Goal: Task Accomplishment & Management: Manage account settings

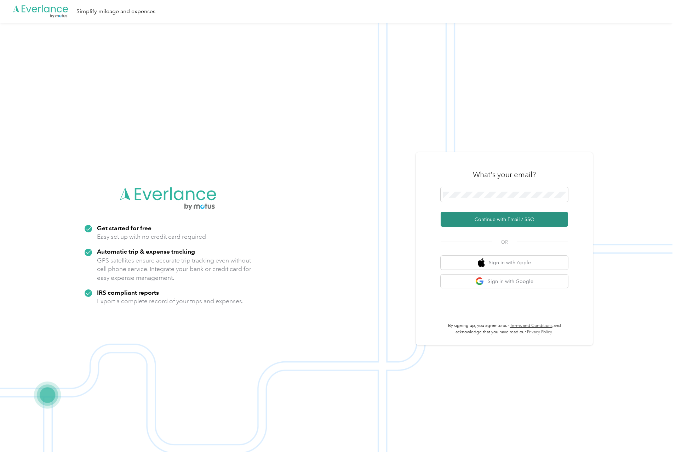
click at [512, 216] on button "Continue with Email / SSO" at bounding box center [504, 219] width 127 height 15
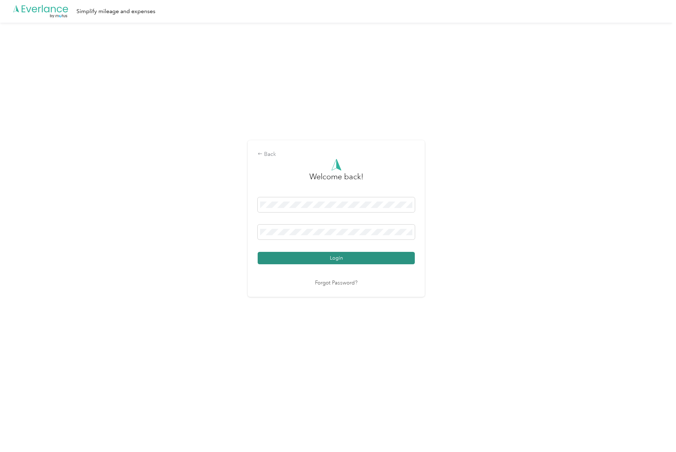
click at [340, 256] on button "Login" at bounding box center [336, 258] width 157 height 12
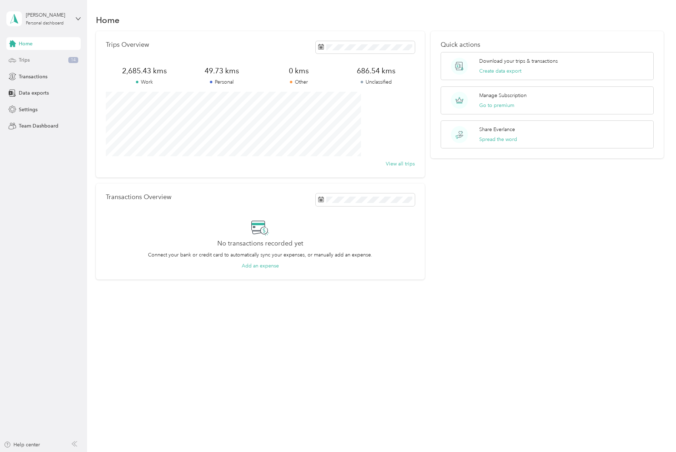
click at [30, 63] on div "Trips 14" at bounding box center [43, 60] width 74 height 13
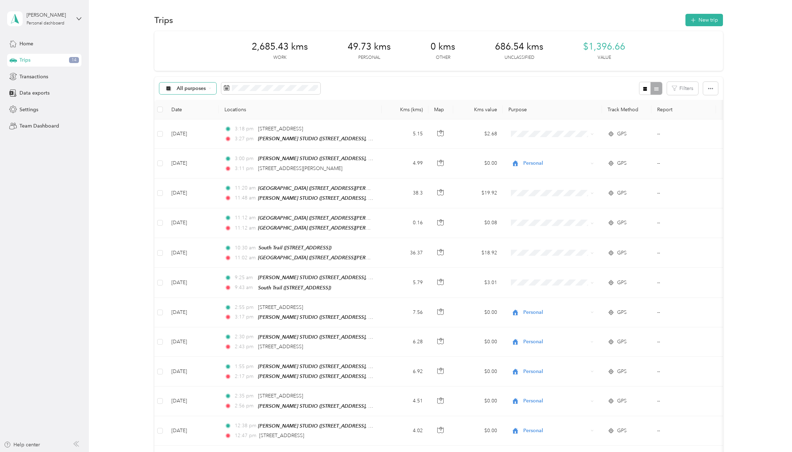
click at [212, 87] on div "All purposes" at bounding box center [187, 88] width 57 height 12
click at [198, 112] on span "Unclassified" at bounding box center [209, 113] width 64 height 7
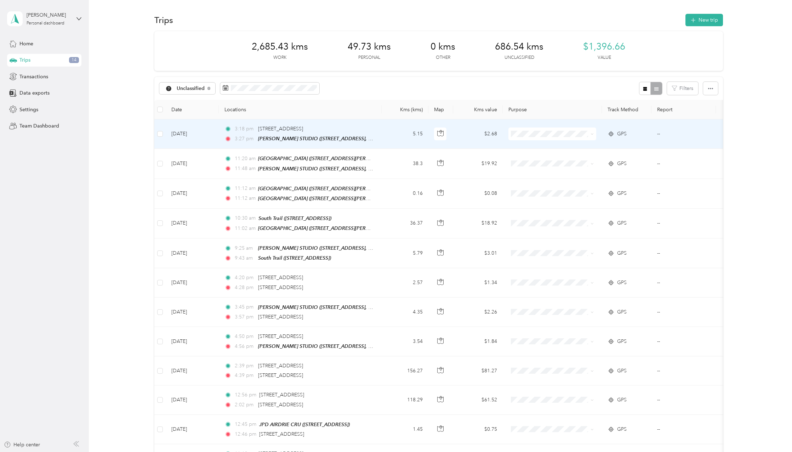
click at [193, 132] on td "[DATE]" at bounding box center [192, 133] width 53 height 29
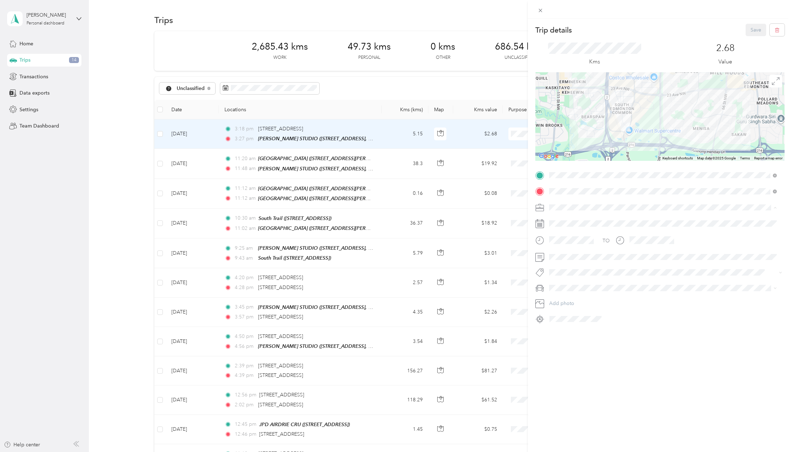
click at [564, 231] on span "Personal" at bounding box center [561, 232] width 19 height 6
click at [178, 167] on div "Trip details Save This trip cannot be edited because it is either under review,…" at bounding box center [396, 226] width 792 height 452
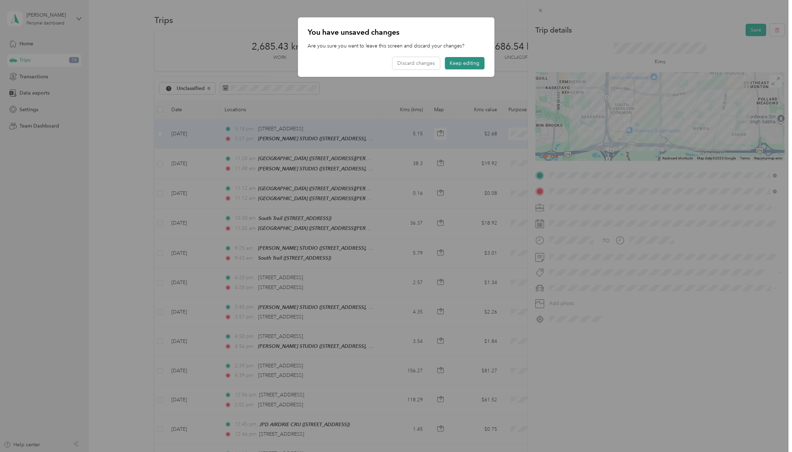
click at [463, 62] on button "Keep editing" at bounding box center [465, 63] width 40 height 12
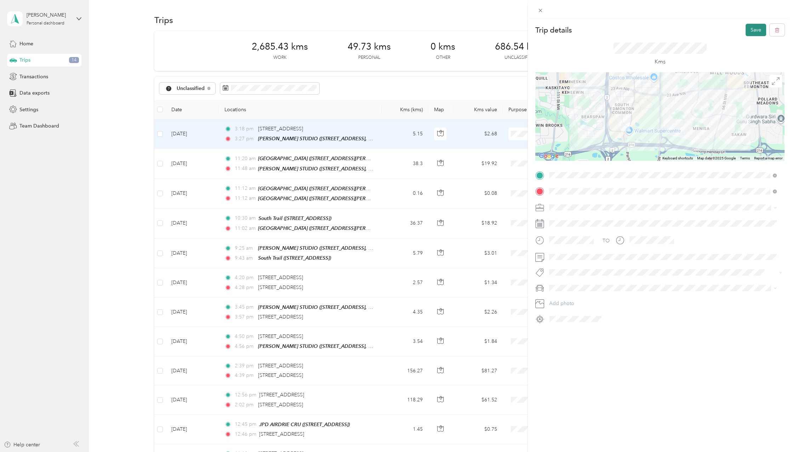
click at [676, 28] on button "Save" at bounding box center [756, 30] width 21 height 12
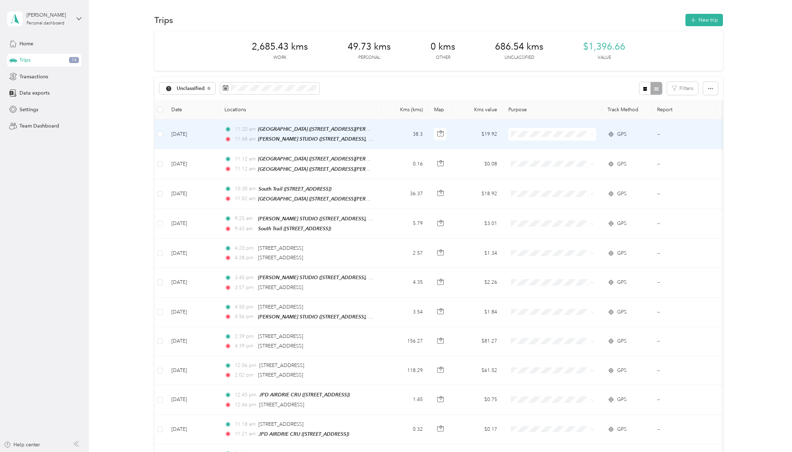
click at [189, 133] on td "[DATE]" at bounding box center [192, 134] width 53 height 30
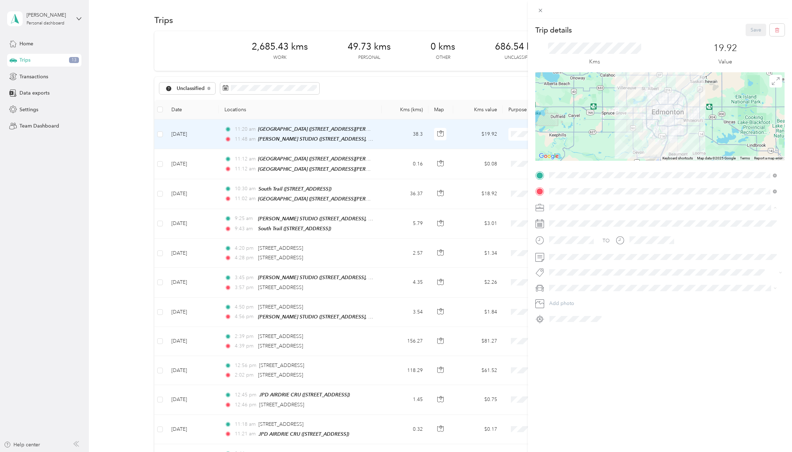
click at [577, 280] on span "[GEOGRAPHIC_DATA]" at bounding box center [577, 282] width 51 height 6
click at [676, 26] on button "Save" at bounding box center [756, 30] width 21 height 12
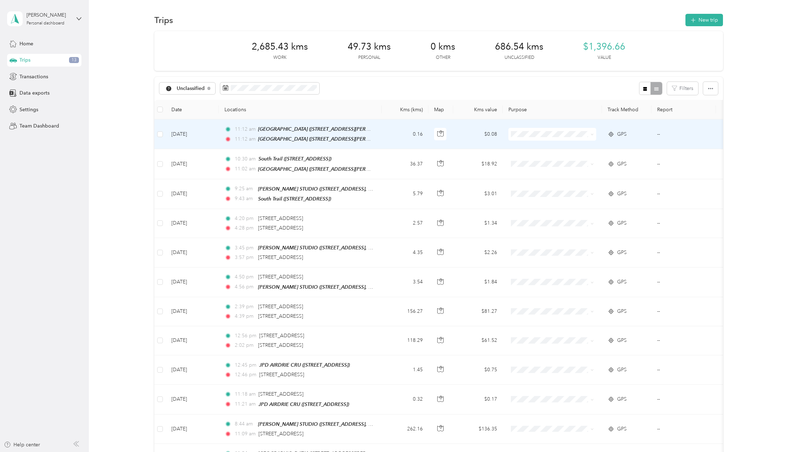
click at [190, 132] on td "[DATE]" at bounding box center [192, 134] width 53 height 30
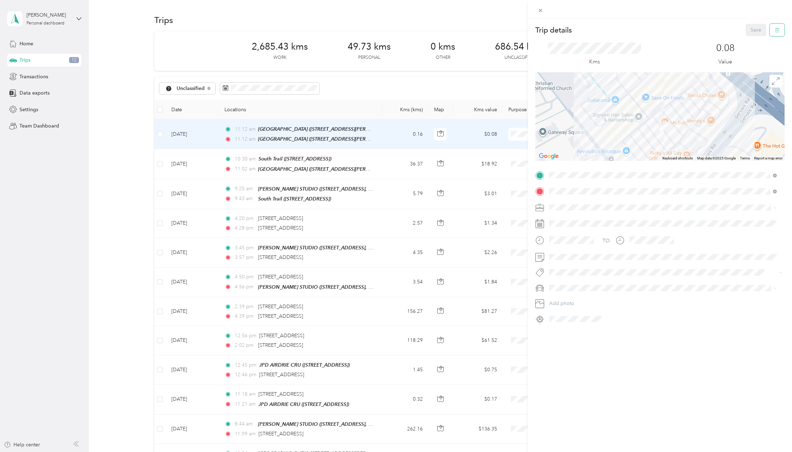
click at [676, 31] on icon "button" at bounding box center [777, 30] width 5 height 5
click at [676, 38] on button "Yes" at bounding box center [751, 38] width 14 height 11
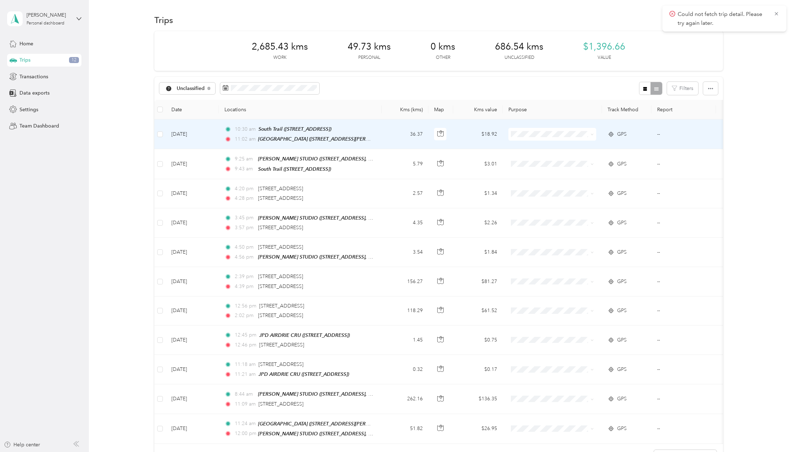
click at [181, 134] on td "[DATE]" at bounding box center [192, 134] width 53 height 30
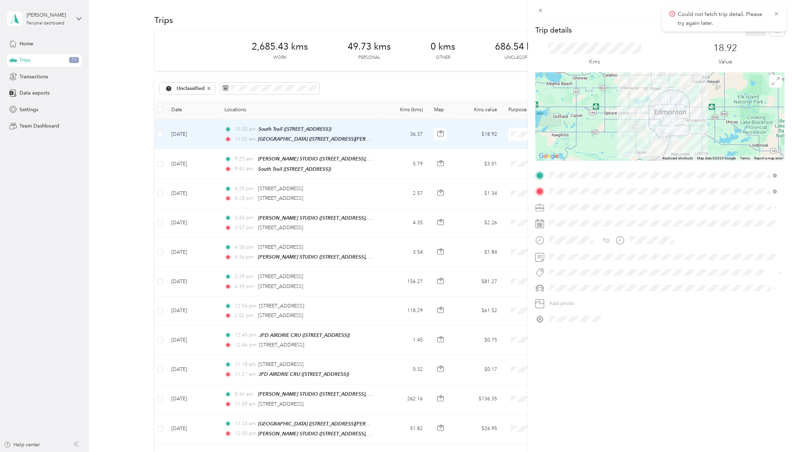
click at [576, 280] on span "[GEOGRAPHIC_DATA]" at bounding box center [577, 282] width 51 height 6
click at [676, 12] on icon at bounding box center [777, 14] width 6 height 6
click at [676, 30] on button "Save" at bounding box center [756, 30] width 21 height 12
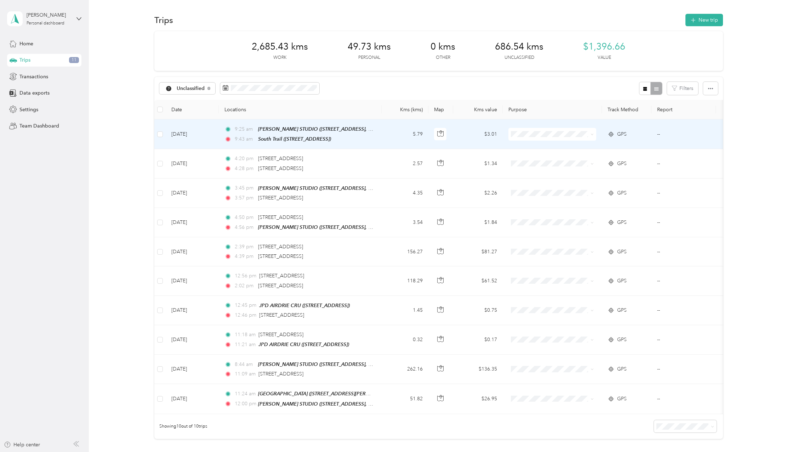
click at [189, 133] on td "[DATE]" at bounding box center [192, 134] width 53 height 30
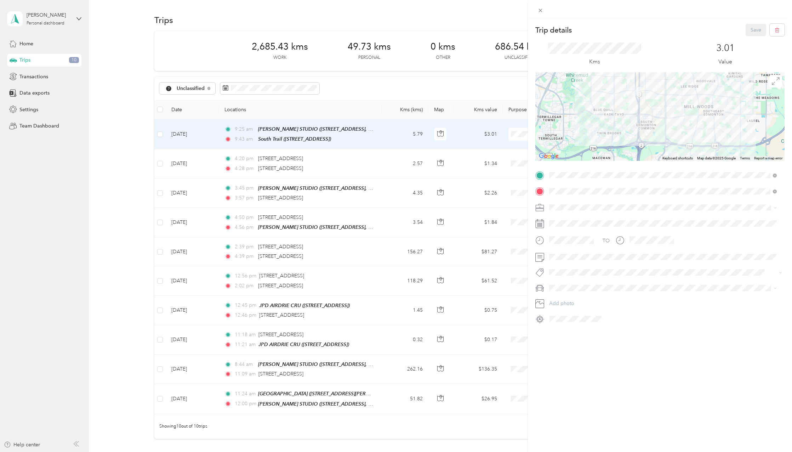
click at [558, 211] on span at bounding box center [666, 207] width 238 height 11
click at [649, 371] on div "Trip details Save This trip cannot be edited because it is either under review,…" at bounding box center [660, 245] width 264 height 452
click at [540, 8] on icon at bounding box center [540, 10] width 6 height 6
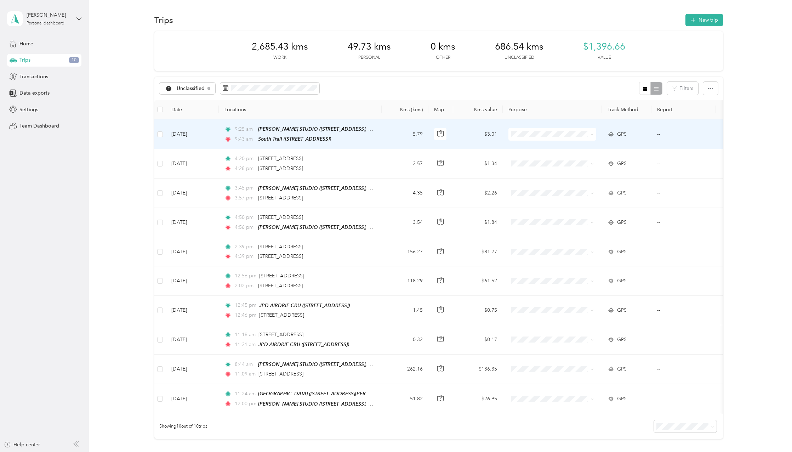
click at [592, 133] on icon at bounding box center [592, 134] width 3 height 3
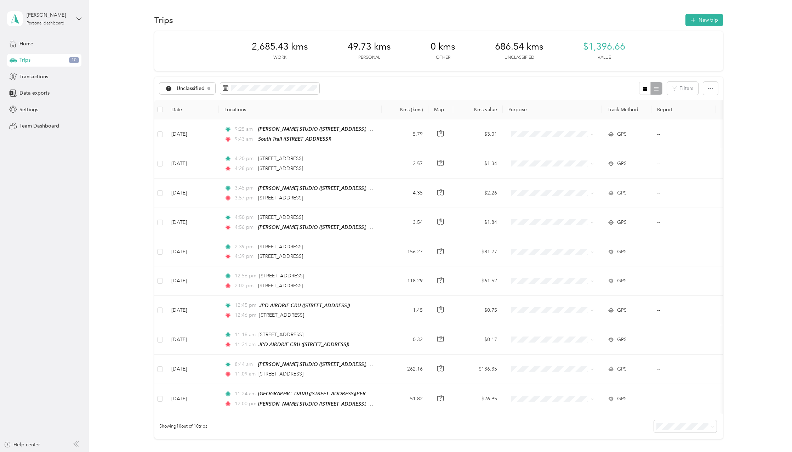
click at [562, 89] on div "Unclassified Filters" at bounding box center [438, 88] width 569 height 23
click at [555, 91] on div "Unclassified Filters" at bounding box center [438, 88] width 569 height 23
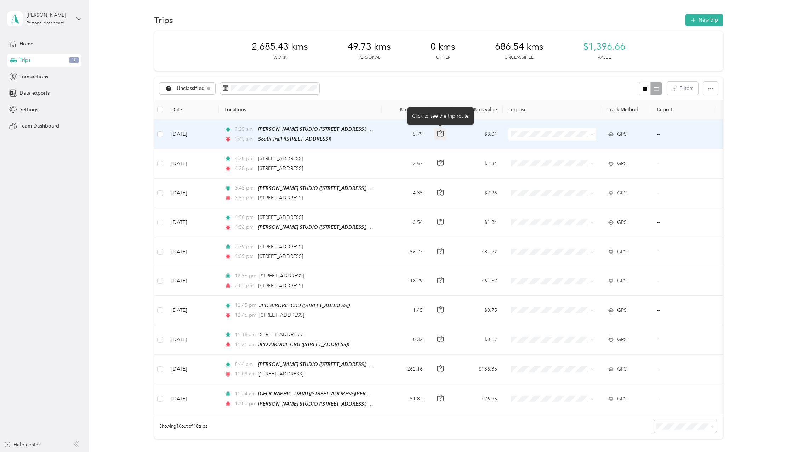
click at [442, 130] on icon "button" at bounding box center [441, 132] width 2 height 4
click at [192, 131] on td "[DATE]" at bounding box center [192, 134] width 53 height 30
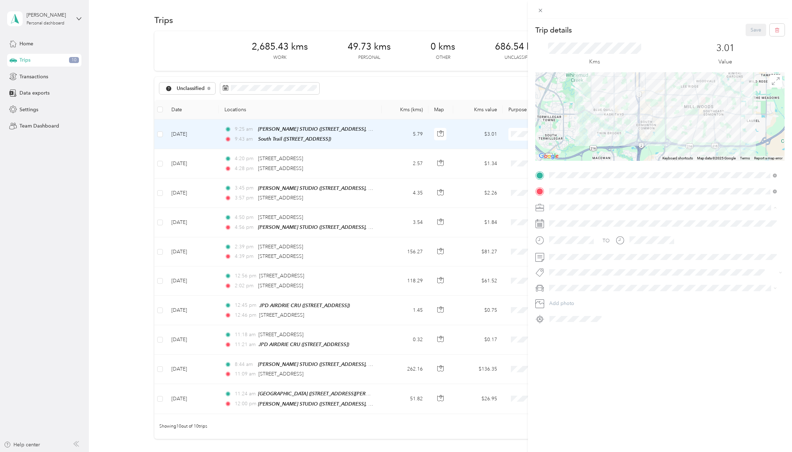
click at [672, 390] on div "Trip details Save This trip cannot be edited because it is either under review,…" at bounding box center [660, 245] width 264 height 452
click at [188, 133] on div "Trip details Save This trip cannot be edited because it is either under review,…" at bounding box center [396, 226] width 792 height 452
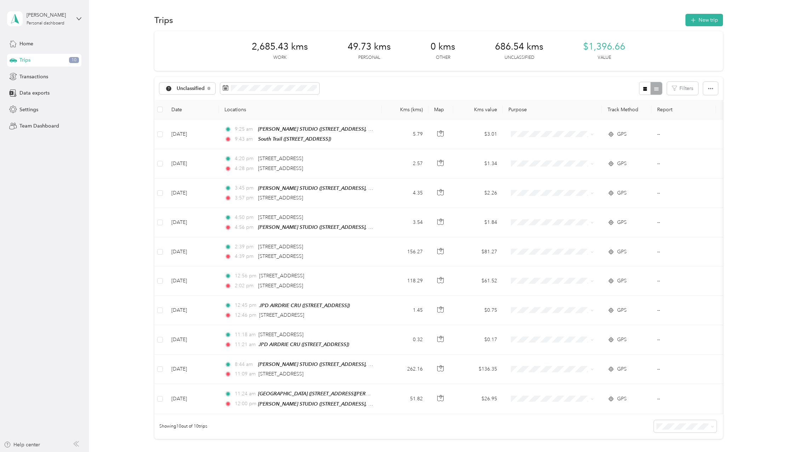
click at [188, 133] on div at bounding box center [396, 226] width 792 height 452
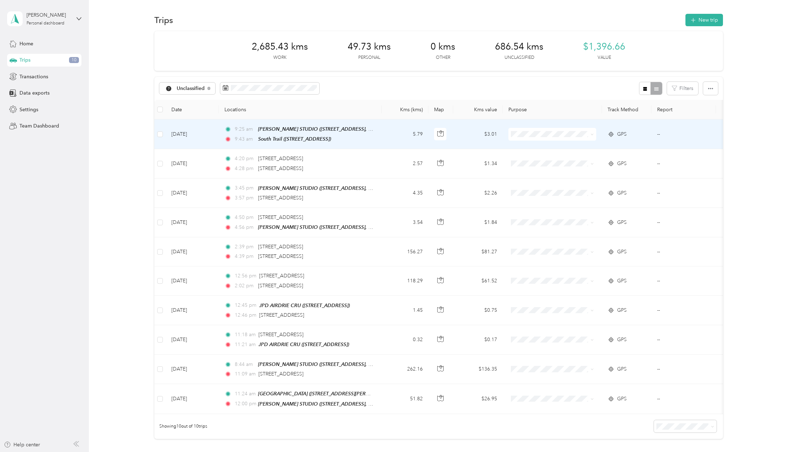
click at [188, 133] on td "[DATE]" at bounding box center [192, 134] width 53 height 30
click at [188, 451] on div "Trip details Save This trip cannot be edited because it is either under review,…" at bounding box center [394, 452] width 789 height 0
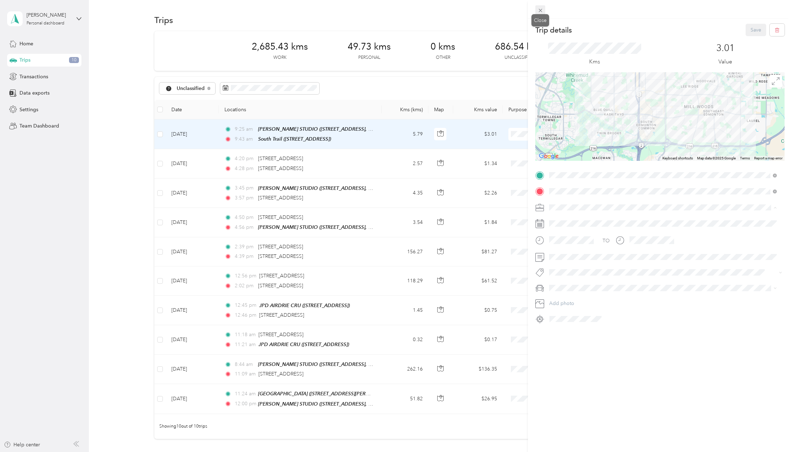
click at [543, 9] on icon at bounding box center [540, 10] width 6 height 6
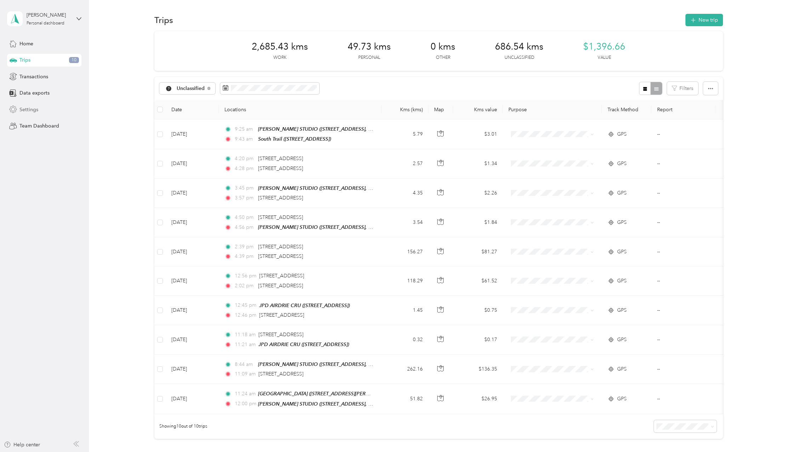
click at [27, 105] on div "Settings" at bounding box center [44, 109] width 74 height 13
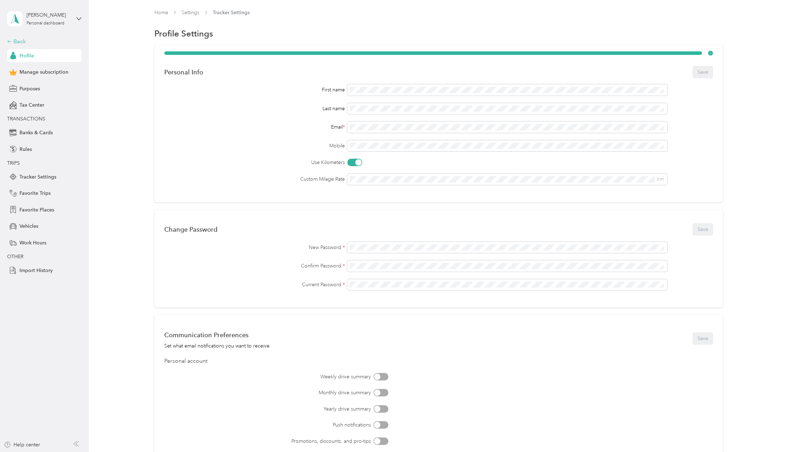
click at [19, 41] on div "Back" at bounding box center [42, 41] width 71 height 8
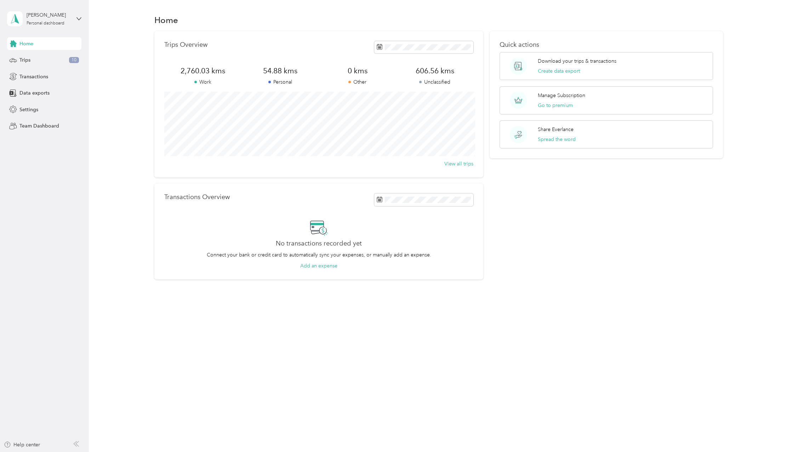
click at [29, 43] on span "Home" at bounding box center [26, 43] width 14 height 7
click at [31, 109] on span "Settings" at bounding box center [28, 109] width 19 height 7
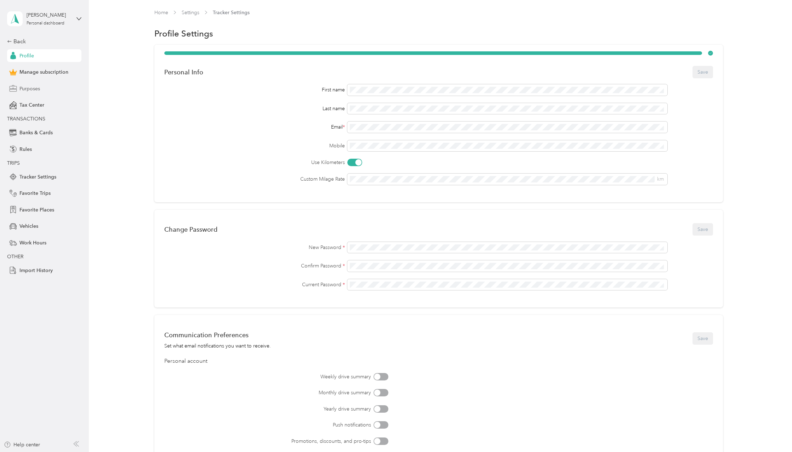
click at [32, 87] on span "Purposes" at bounding box center [29, 88] width 21 height 7
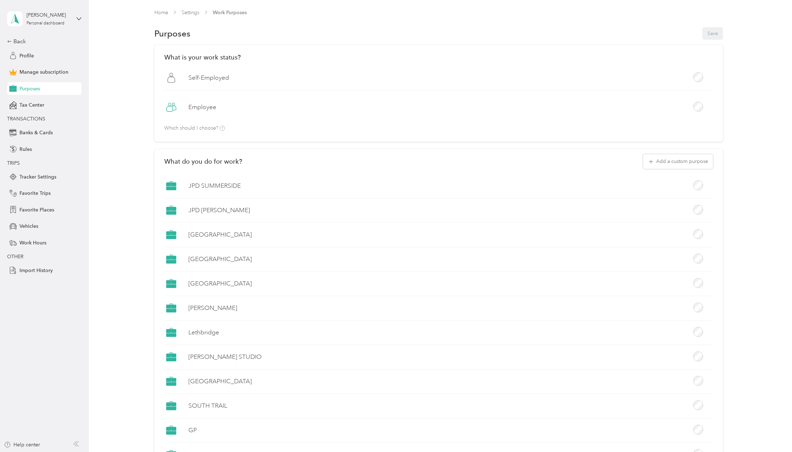
scroll to position [189, 0]
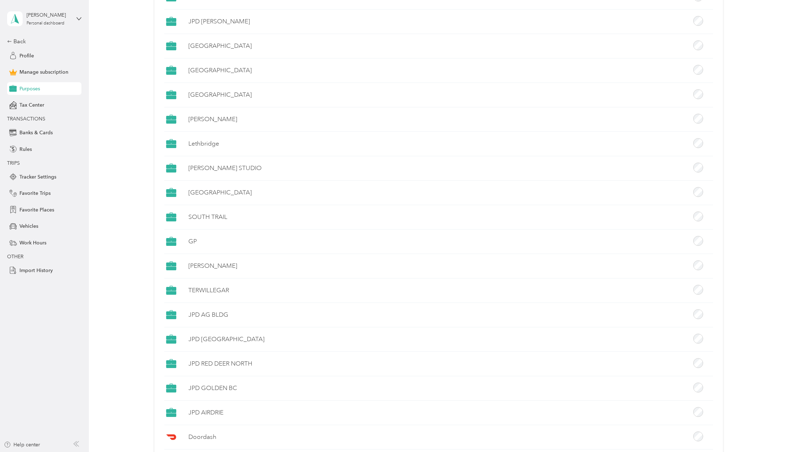
click at [64, 319] on aside "[PERSON_NAME] Personal dashboard Back Profile Manage subscription Purposes Tax …" at bounding box center [44, 226] width 89 height 452
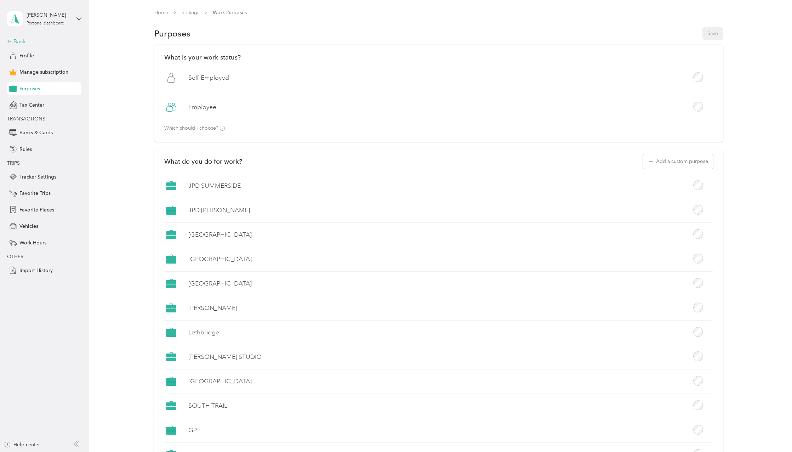
click at [23, 41] on div "Back" at bounding box center [42, 41] width 71 height 8
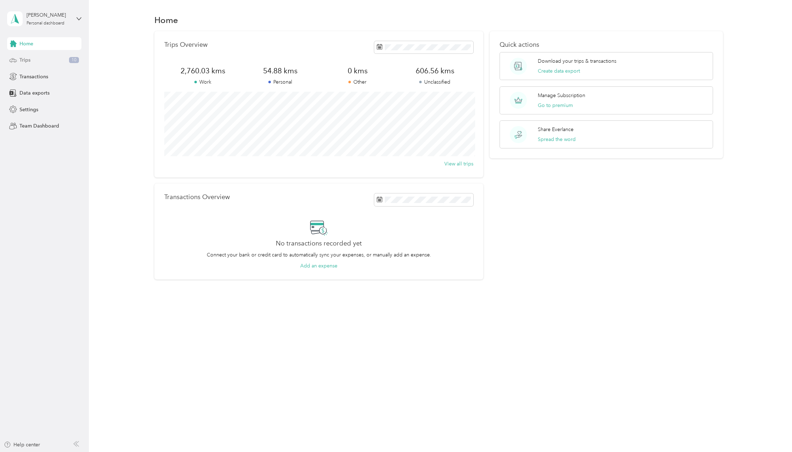
click at [25, 59] on span "Trips" at bounding box center [24, 59] width 11 height 7
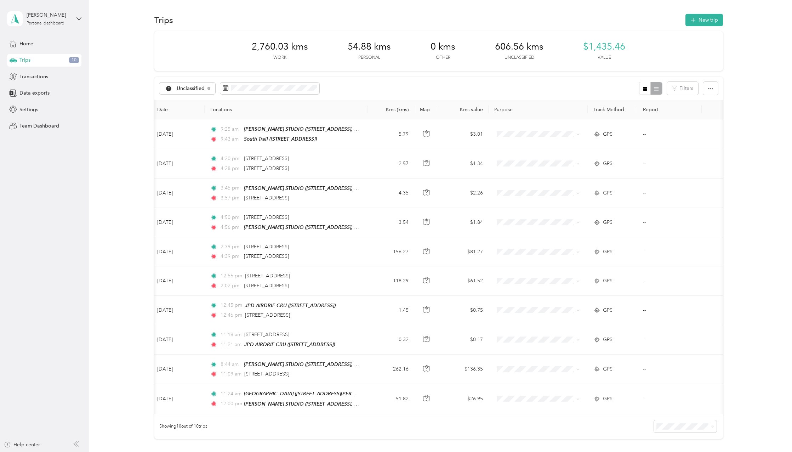
scroll to position [0, 19]
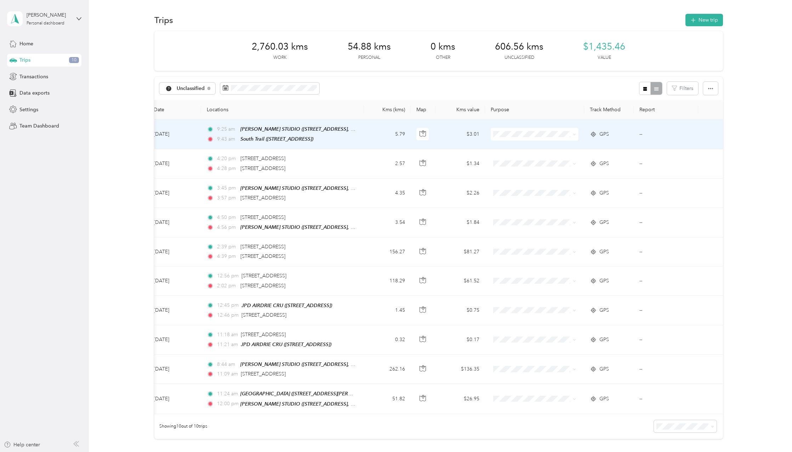
click at [642, 131] on td "--" at bounding box center [666, 134] width 64 height 30
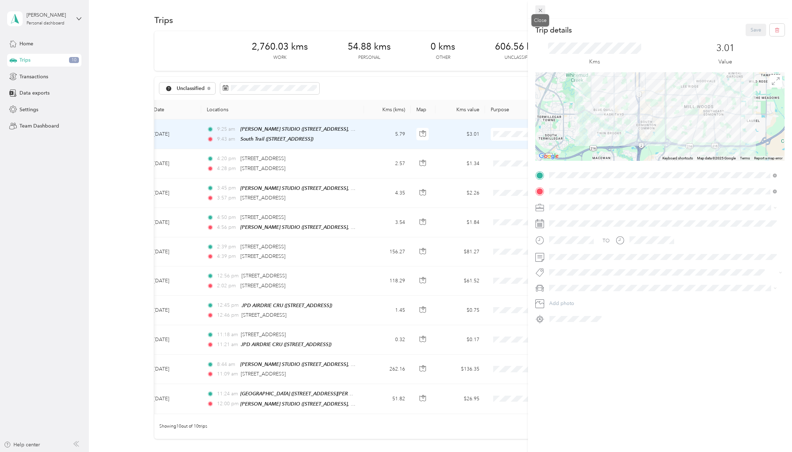
click at [541, 10] on icon at bounding box center [540, 10] width 6 height 6
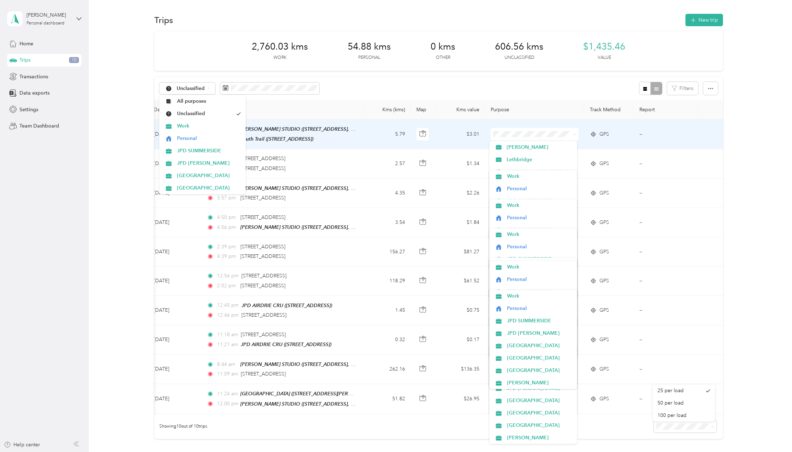
scroll to position [144, 0]
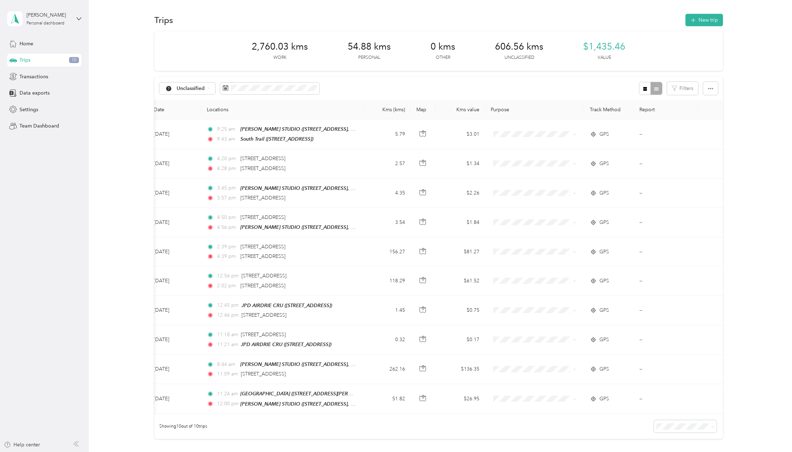
click at [562, 80] on div "Unclassified Filters" at bounding box center [438, 88] width 569 height 23
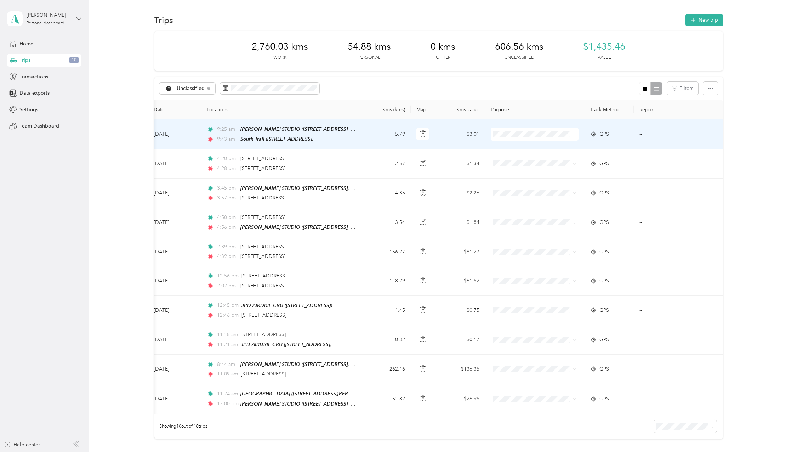
click at [573, 135] on icon at bounding box center [574, 134] width 3 height 3
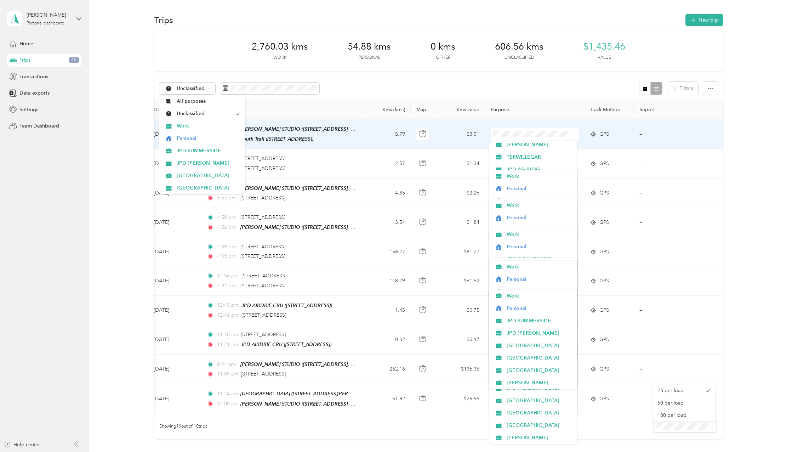
scroll to position [161, 0]
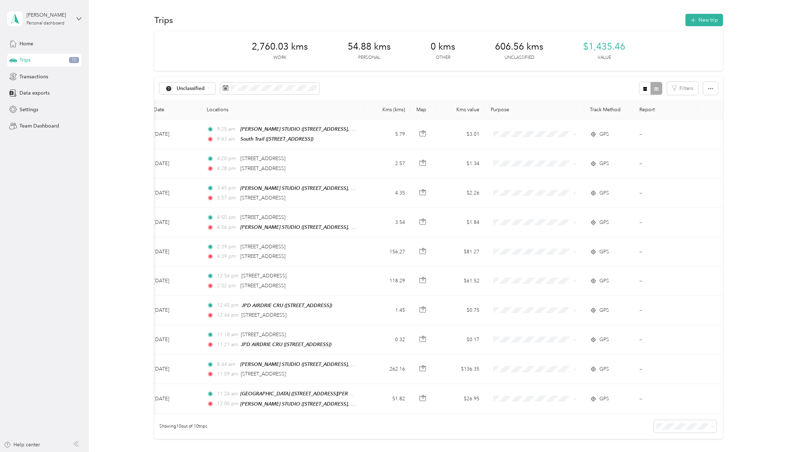
click at [543, 82] on div "Unclassified Filters" at bounding box center [438, 88] width 569 height 23
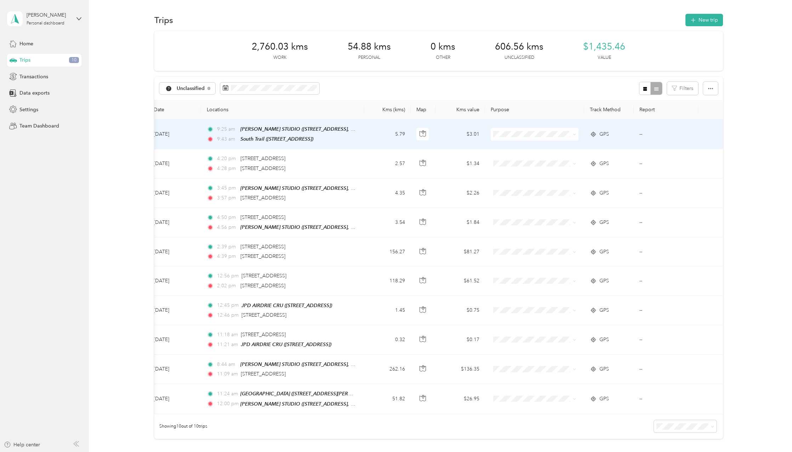
click at [573, 134] on icon at bounding box center [574, 134] width 3 height 3
click at [522, 231] on span "[PERSON_NAME]" at bounding box center [540, 233] width 66 height 7
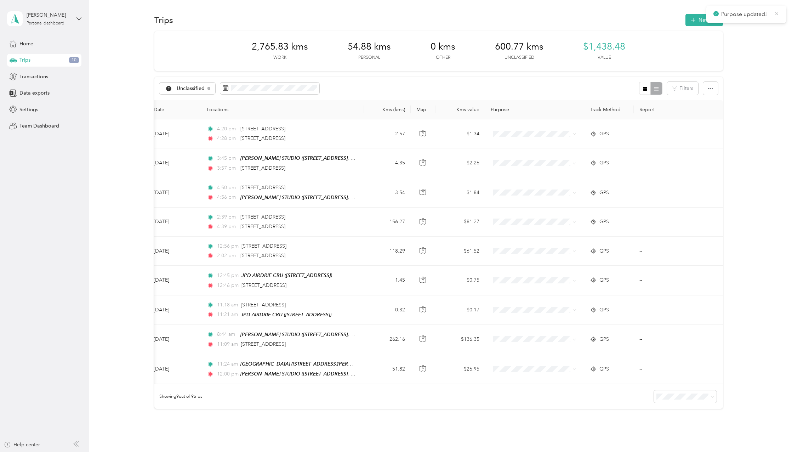
click at [676, 11] on icon at bounding box center [776, 14] width 5 height 6
click at [206, 88] on div "Unclassified" at bounding box center [187, 88] width 56 height 12
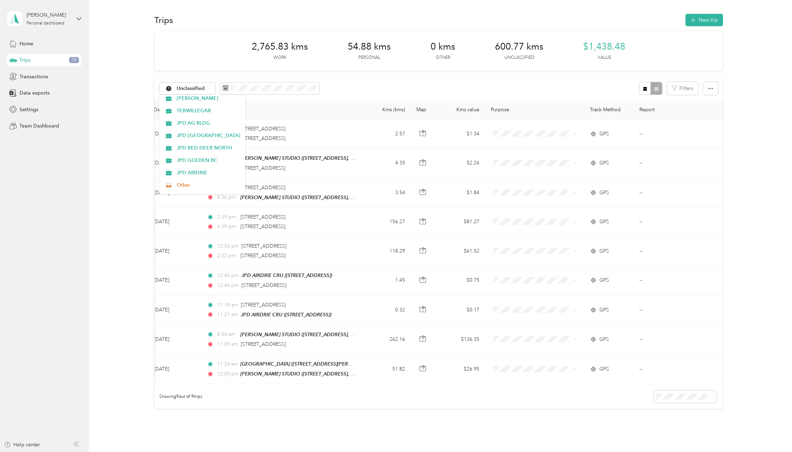
scroll to position [0, 0]
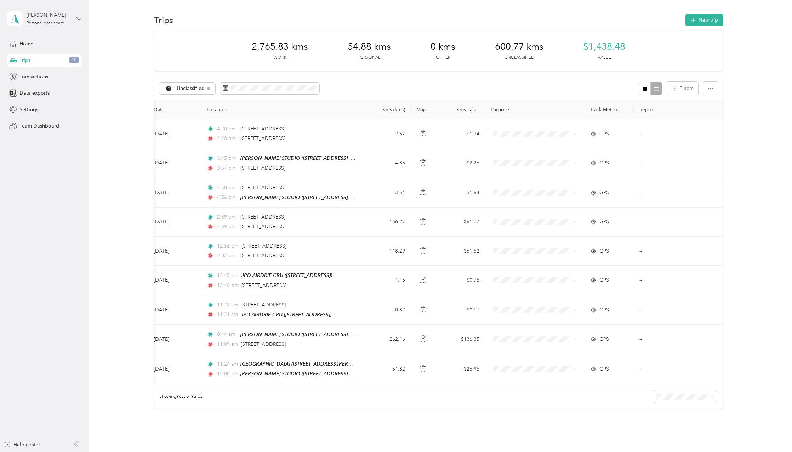
click at [201, 101] on span "All purposes" at bounding box center [209, 98] width 64 height 7
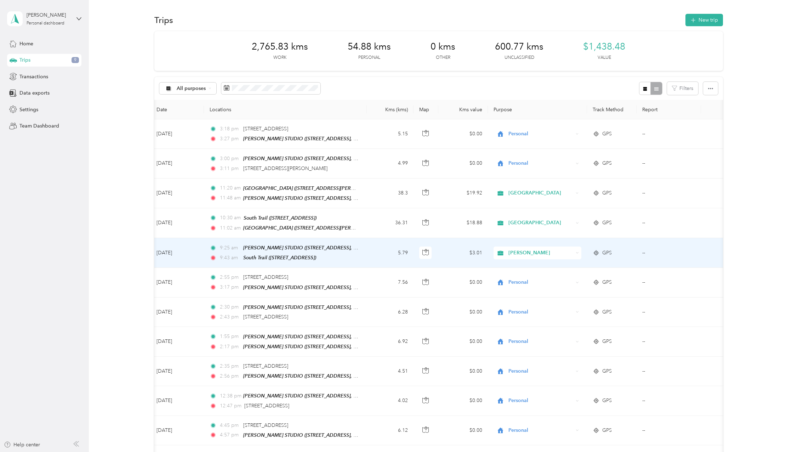
click at [573, 249] on span "[PERSON_NAME]" at bounding box center [540, 253] width 65 height 8
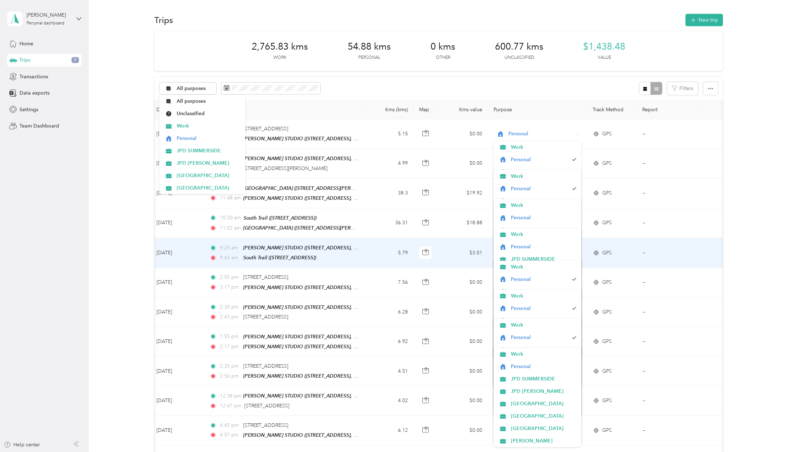
scroll to position [0, 0]
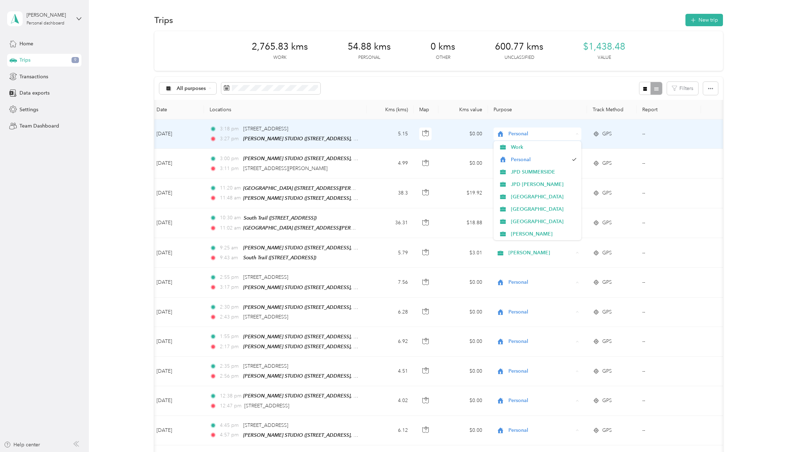
click at [574, 134] on div "Personal" at bounding box center [538, 133] width 88 height 13
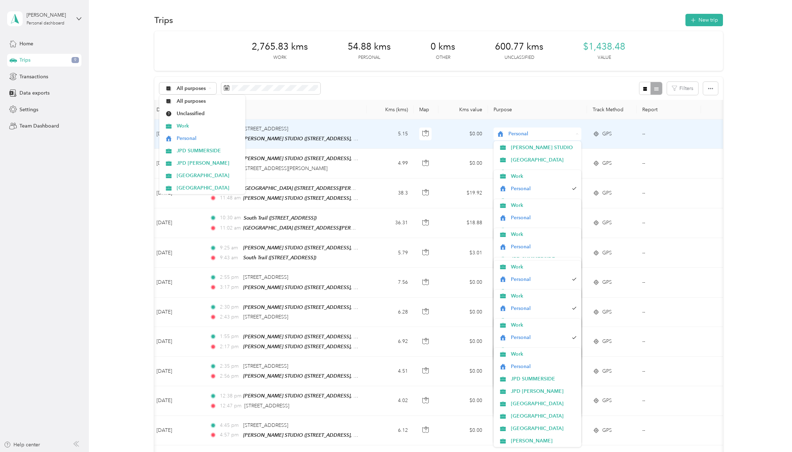
scroll to position [124, 0]
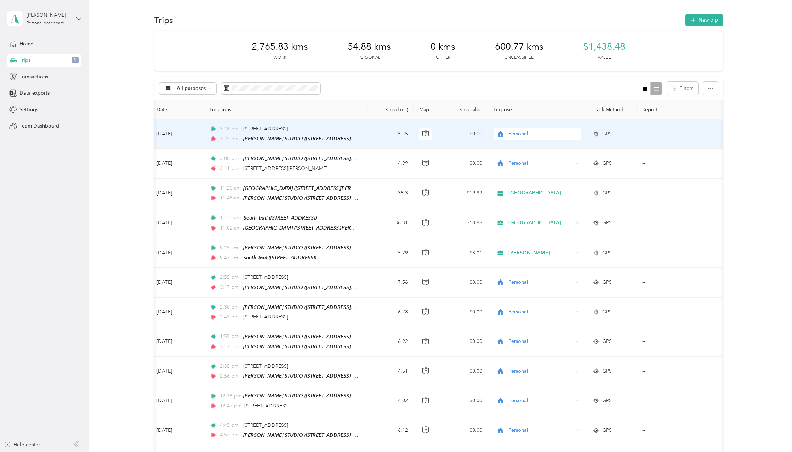
click at [528, 159] on span "SOUTH TRAIL" at bounding box center [544, 157] width 66 height 7
click at [577, 134] on icon at bounding box center [577, 133] width 2 height 1
click at [573, 132] on span "SOUTH TRAIL" at bounding box center [540, 134] width 65 height 8
click at [522, 158] on span "Personal" at bounding box center [544, 159] width 66 height 7
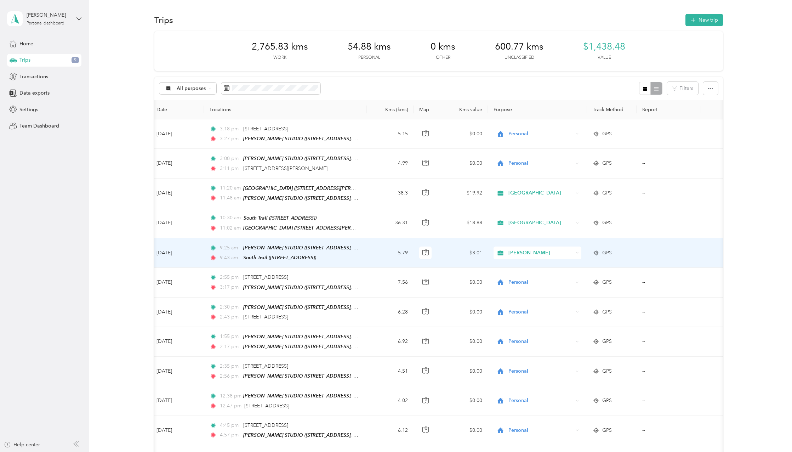
click at [578, 251] on icon at bounding box center [577, 252] width 3 height 3
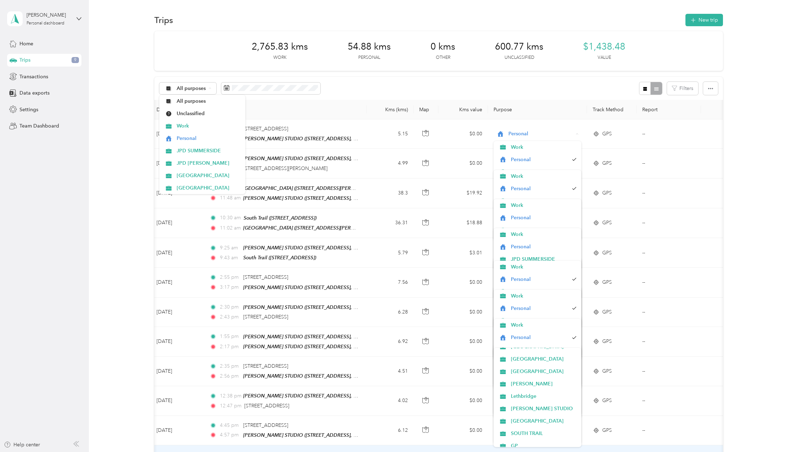
scroll to position [78, 0]
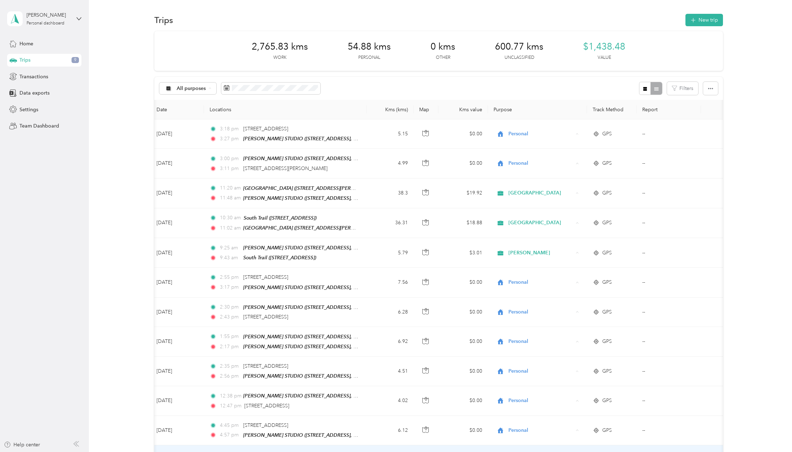
click at [533, 410] on span "SOUTH TRAIL" at bounding box center [544, 412] width 66 height 7
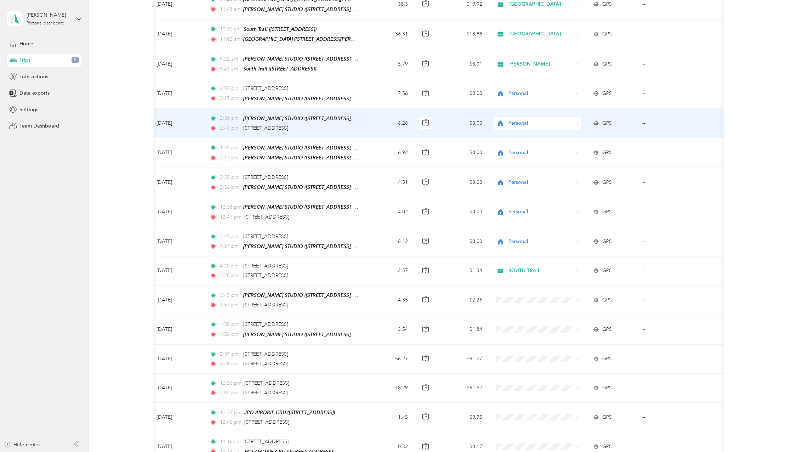
scroll to position [0, 0]
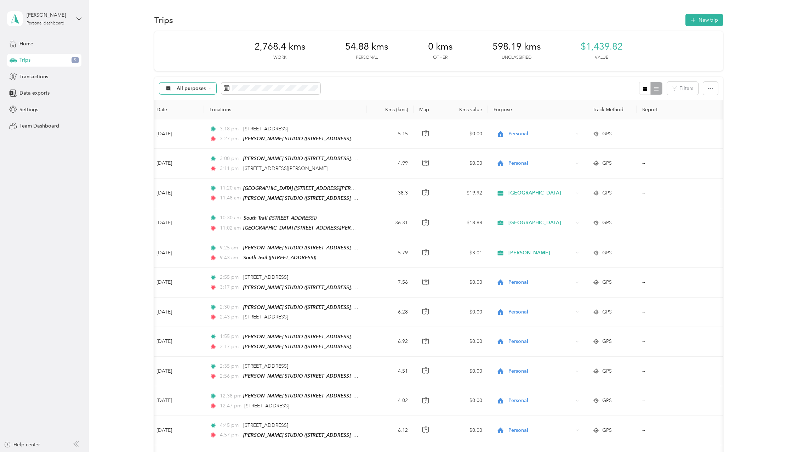
click at [205, 86] on span "All purposes" at bounding box center [191, 88] width 29 height 5
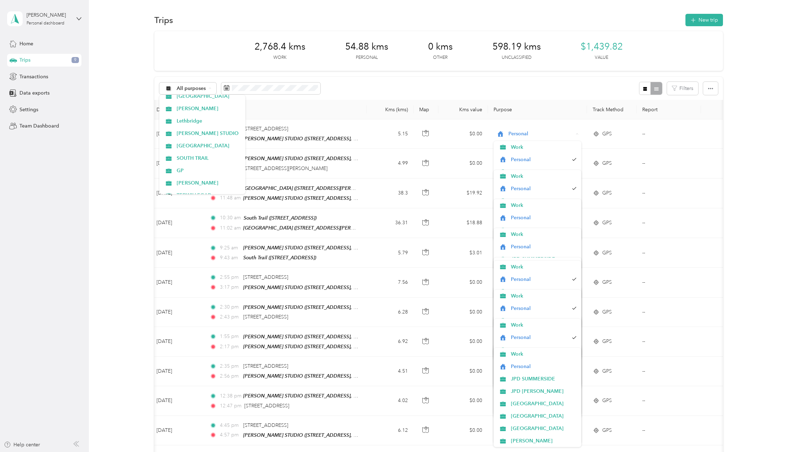
scroll to position [84, 0]
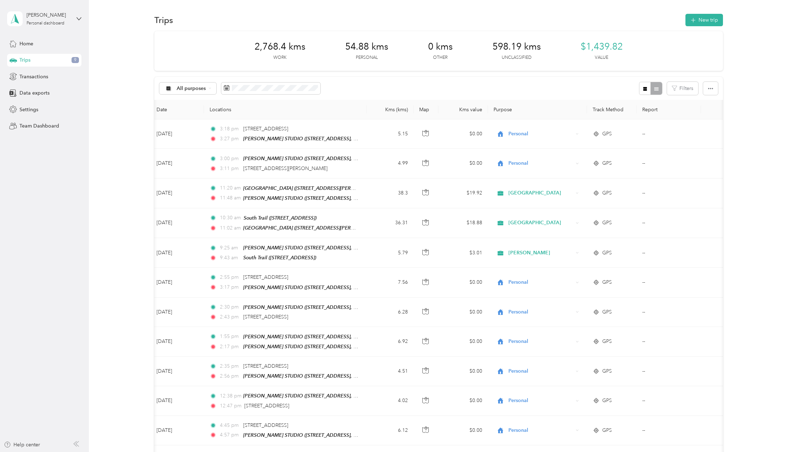
click at [188, 126] on span "[PERSON_NAME]" at bounding box center [209, 125] width 64 height 7
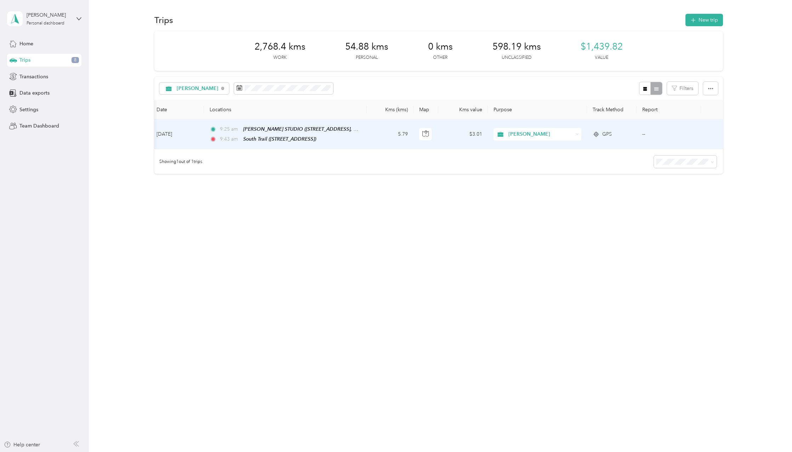
click at [578, 131] on div "[PERSON_NAME]" at bounding box center [538, 134] width 88 height 13
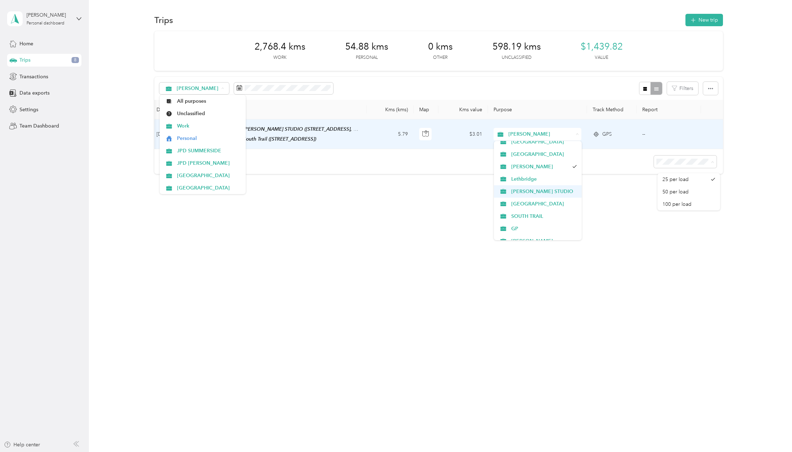
scroll to position [70, 0]
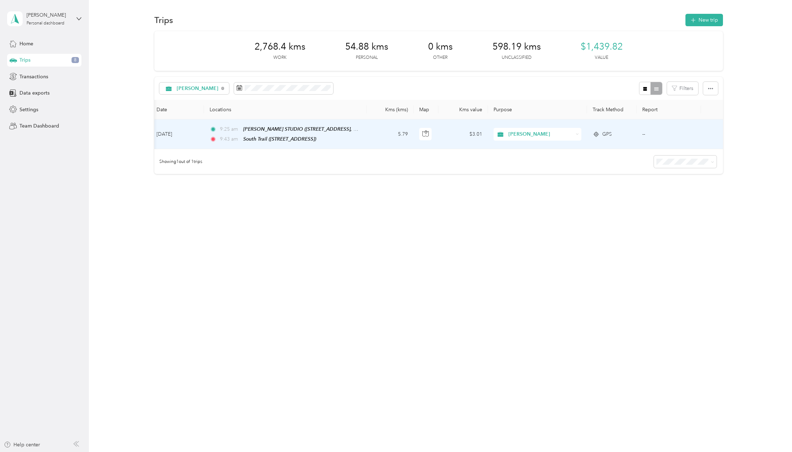
click at [528, 212] on span "SOUTH TRAIL" at bounding box center [544, 209] width 66 height 7
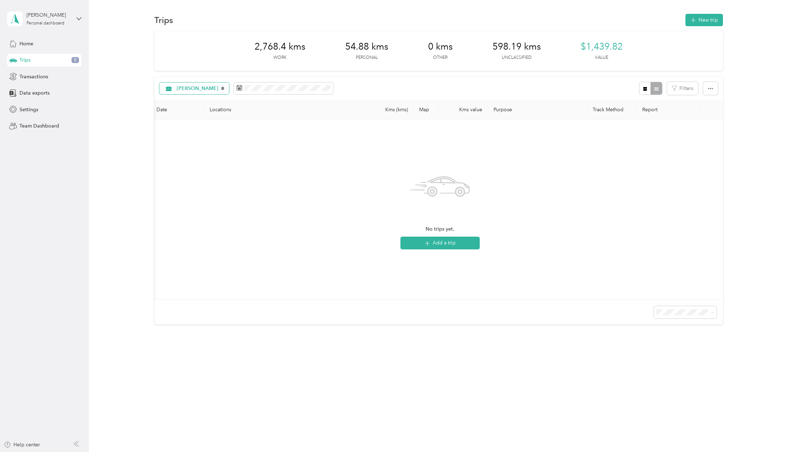
click at [222, 89] on icon at bounding box center [222, 88] width 1 height 1
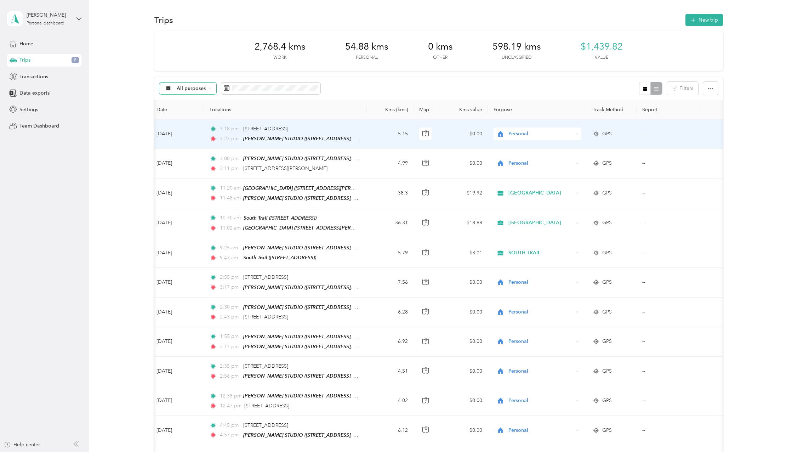
click at [209, 87] on icon at bounding box center [210, 88] width 3 height 3
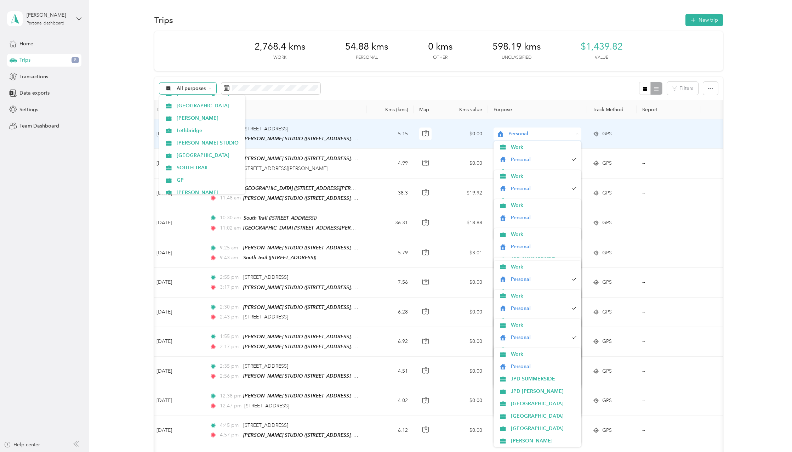
scroll to position [98, 0]
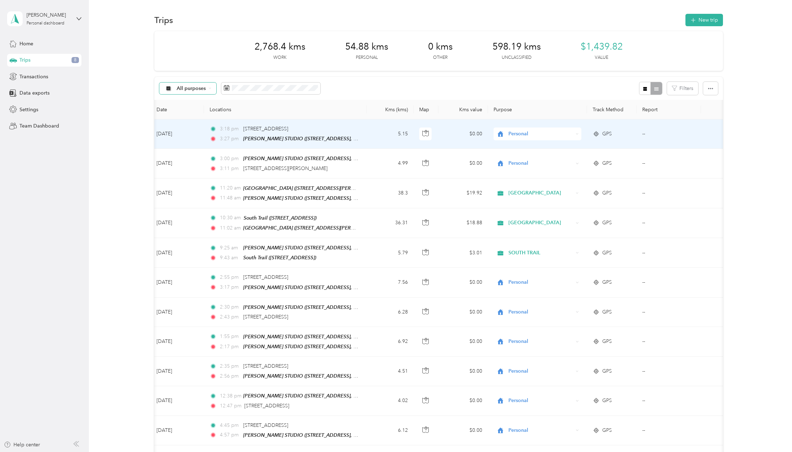
click at [199, 161] on span "SOUTH TRAIL" at bounding box center [209, 161] width 64 height 7
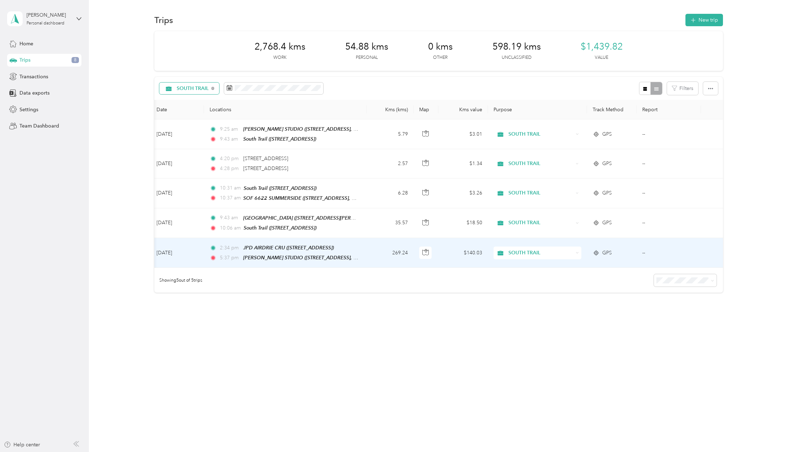
click at [580, 250] on div "SOUTH TRAIL" at bounding box center [538, 252] width 88 height 13
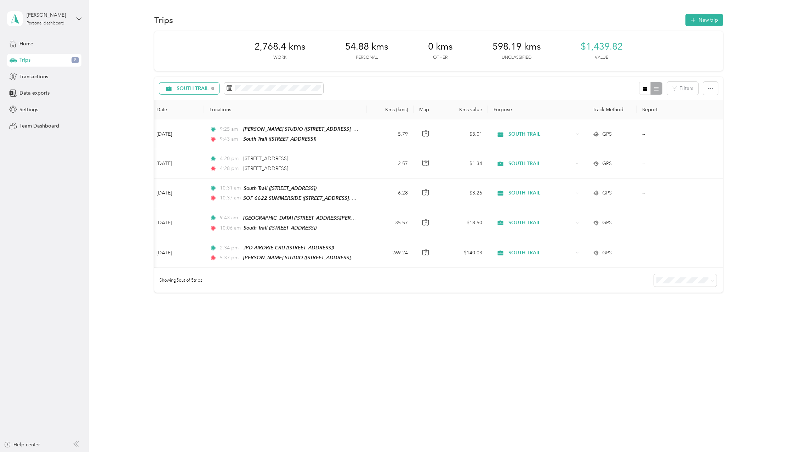
click at [610, 330] on div "Trips New trip 2,768.4 kms Work 54.88 kms Personal 0 kms Other 598.19 kms Uncla…" at bounding box center [439, 178] width 700 height 356
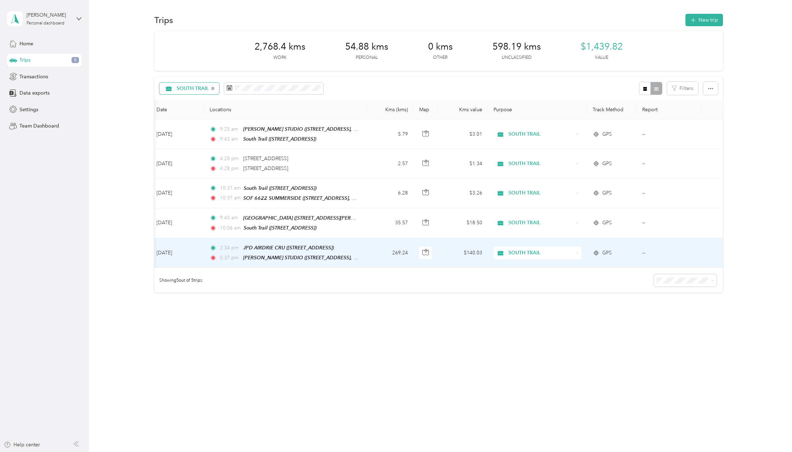
click at [577, 251] on icon at bounding box center [577, 252] width 3 height 3
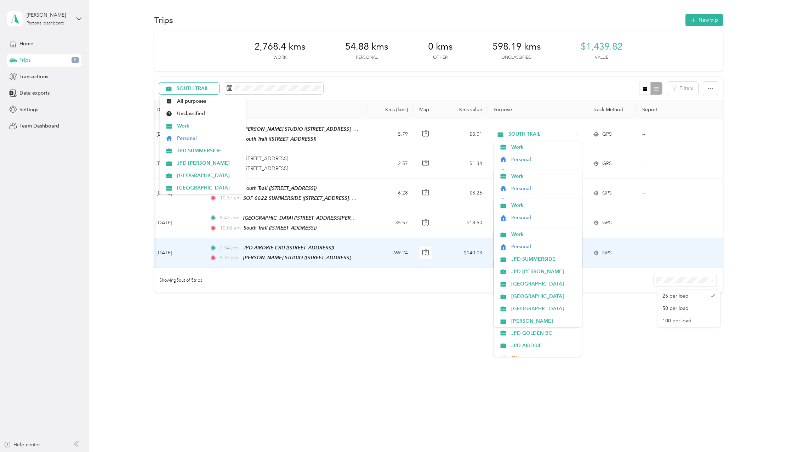
scroll to position [157, 0]
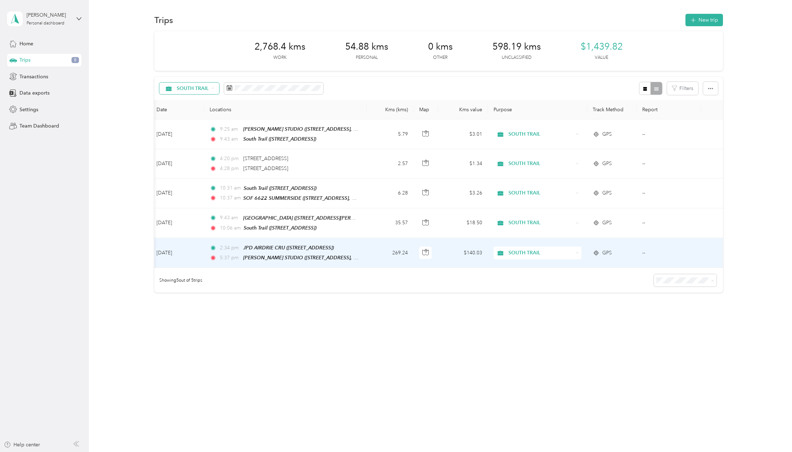
click at [534, 341] on span "JPD AIRDRIE" at bounding box center [544, 341] width 66 height 7
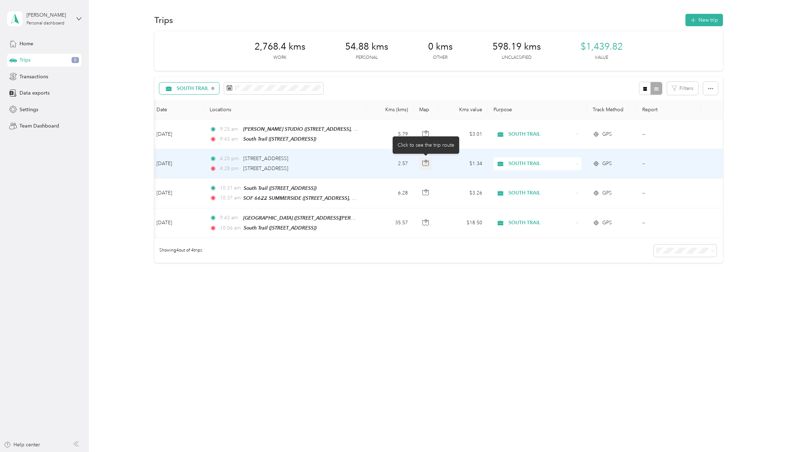
click at [426, 160] on icon "button" at bounding box center [425, 163] width 6 height 6
click at [578, 163] on icon at bounding box center [577, 163] width 3 height 3
click at [528, 188] on span "Personal" at bounding box center [544, 188] width 66 height 7
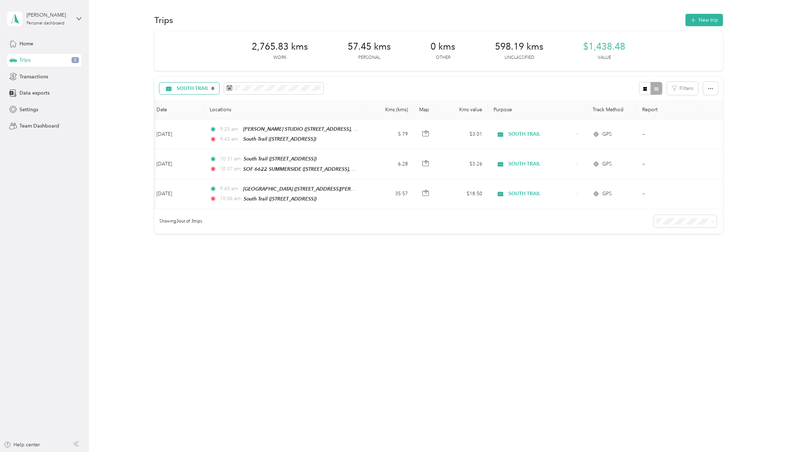
click at [213, 88] on icon at bounding box center [212, 88] width 1 height 1
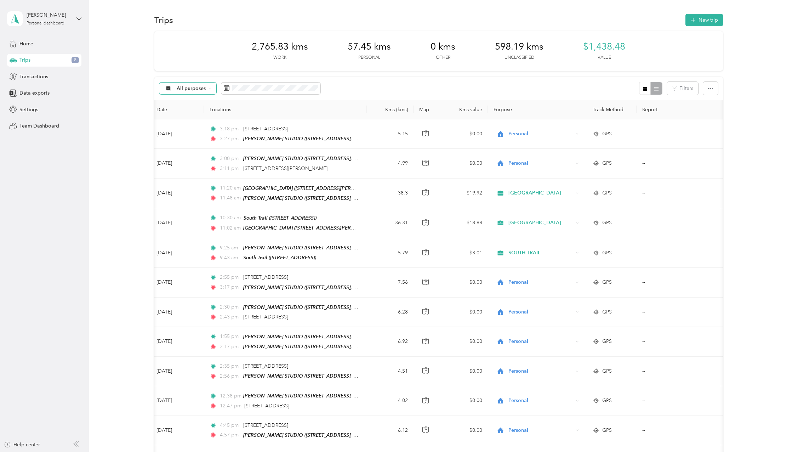
click at [209, 86] on div "All purposes" at bounding box center [187, 88] width 57 height 12
click at [193, 114] on span "Unclassified" at bounding box center [209, 113] width 64 height 7
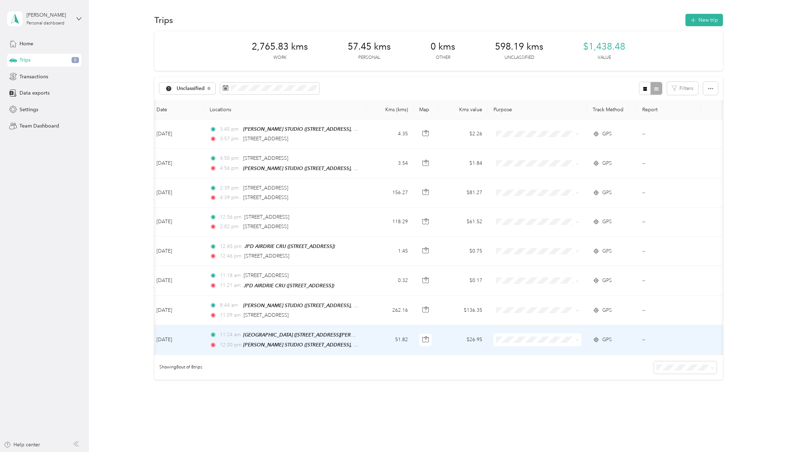
click at [579, 338] on icon at bounding box center [577, 339] width 3 height 3
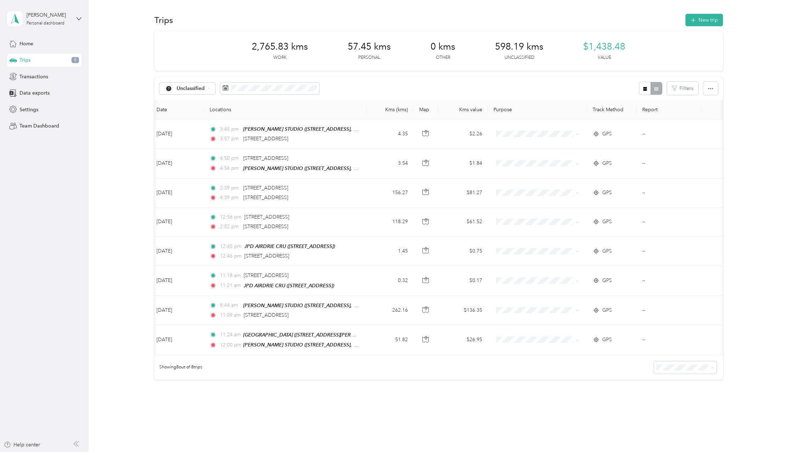
click at [609, 408] on div "Trips New trip 2,765.83 kms Work 57.45 kms Personal 0 kms Other 598.19 kms Uncl…" at bounding box center [439, 221] width 700 height 443
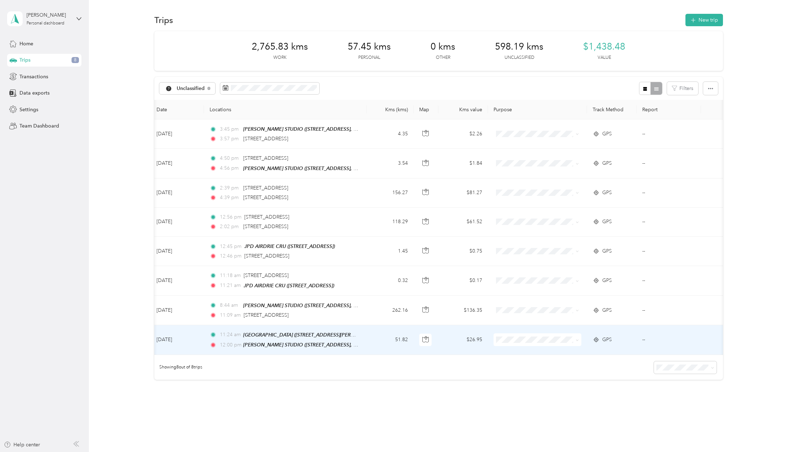
click at [577, 339] on icon at bounding box center [577, 339] width 3 height 3
click at [539, 411] on span "[GEOGRAPHIC_DATA]" at bounding box center [544, 412] width 66 height 7
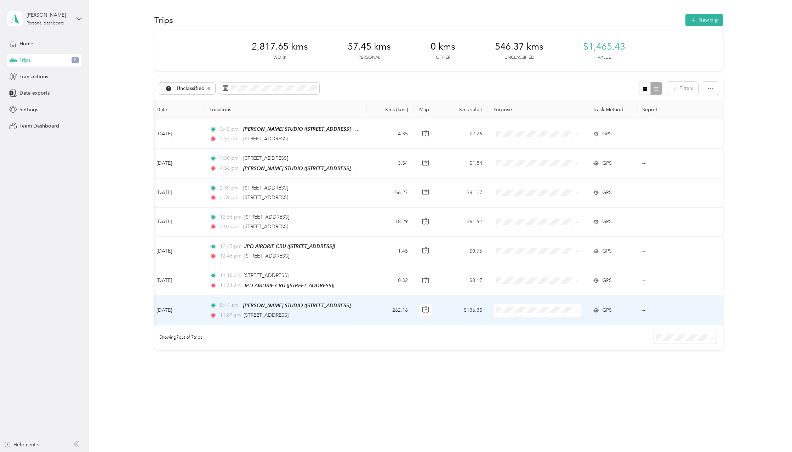
click at [578, 310] on icon at bounding box center [577, 310] width 2 height 1
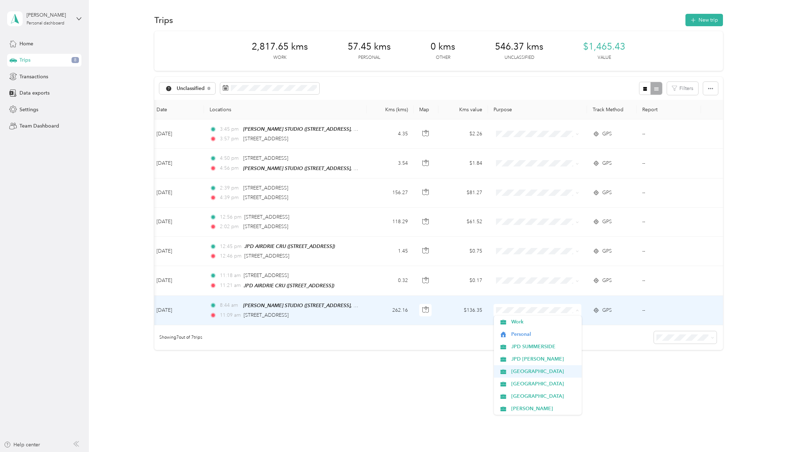
scroll to position [189, 0]
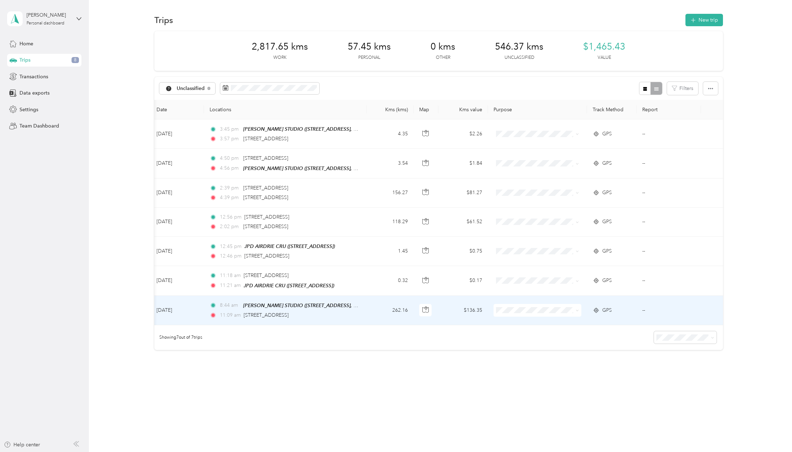
click at [578, 309] on icon at bounding box center [577, 310] width 3 height 3
click at [530, 367] on span "JPD AIRDRIE" at bounding box center [544, 365] width 66 height 7
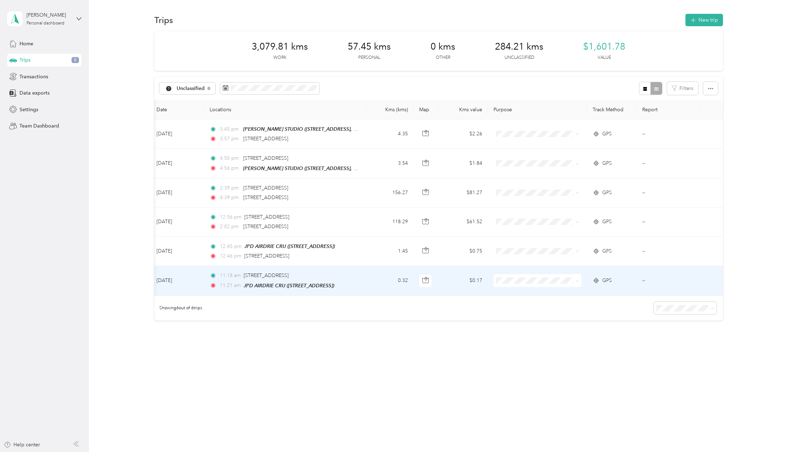
click at [181, 277] on td "[DATE]" at bounding box center [177, 280] width 53 height 29
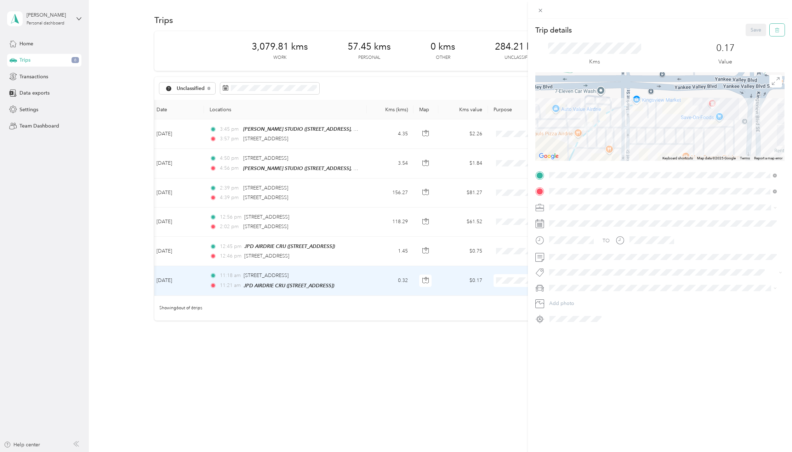
click at [676, 29] on icon "button" at bounding box center [777, 30] width 5 height 5
click at [676, 39] on button "Yes" at bounding box center [751, 38] width 14 height 11
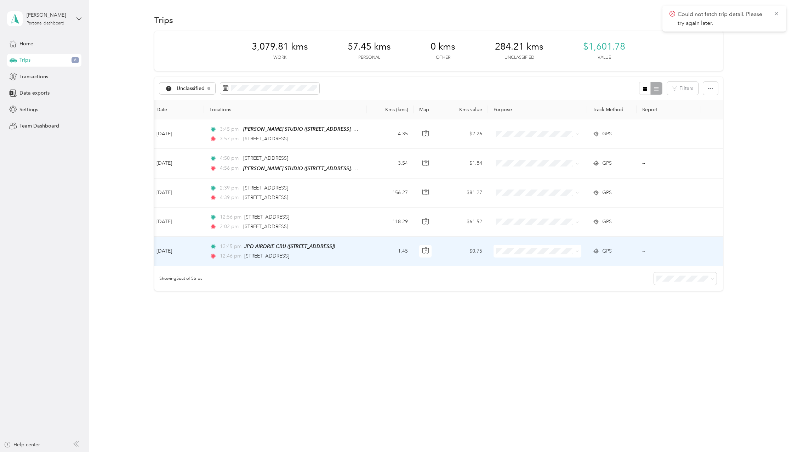
click at [174, 248] on td "[DATE]" at bounding box center [177, 251] width 53 height 29
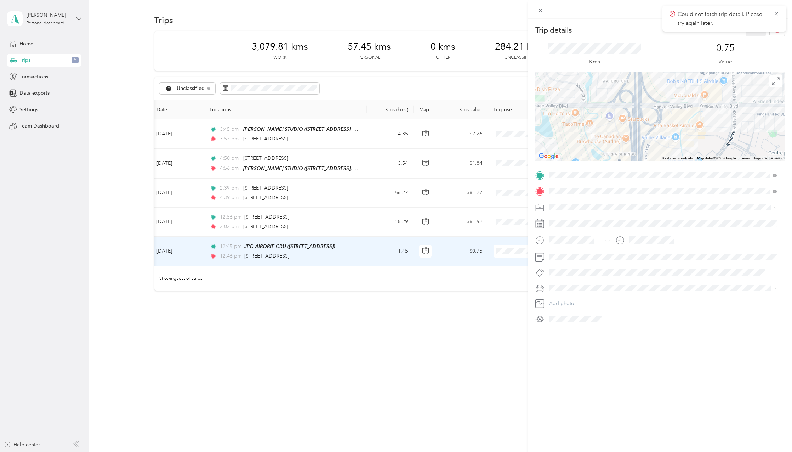
click at [676, 45] on div "0.75 Value" at bounding box center [725, 54] width 118 height 24
click at [676, 15] on icon at bounding box center [777, 14] width 6 height 6
click at [676, 30] on icon "button" at bounding box center [777, 30] width 5 height 5
click at [676, 39] on button "Yes" at bounding box center [751, 38] width 14 height 11
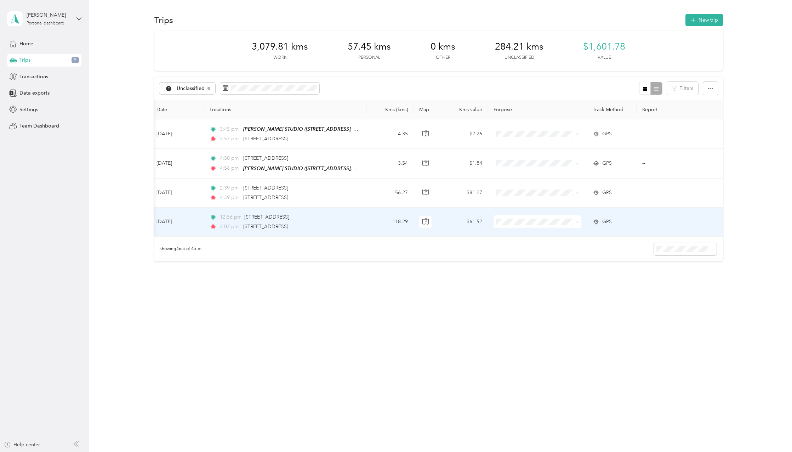
click at [178, 219] on td "[DATE]" at bounding box center [177, 221] width 53 height 29
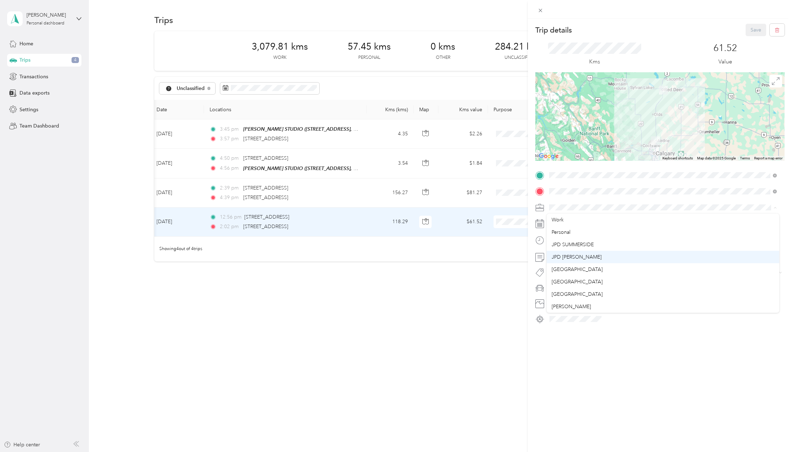
scroll to position [189, 0]
click at [629, 267] on li "JPD AIRDRIE" at bounding box center [663, 264] width 233 height 12
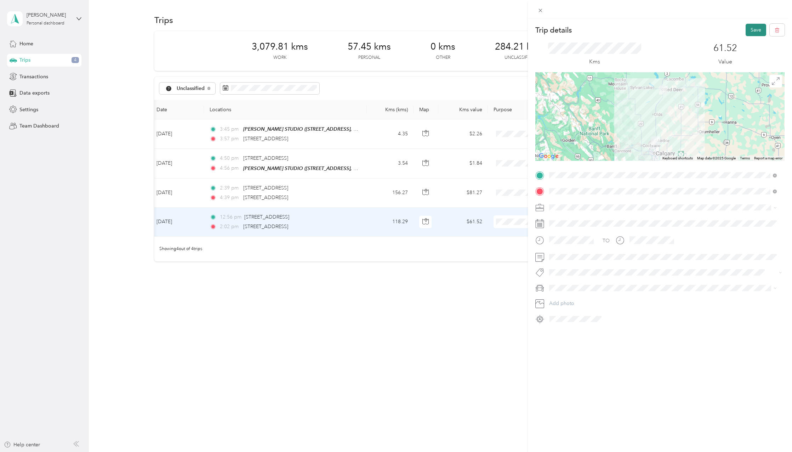
click at [676, 27] on button "Save" at bounding box center [756, 30] width 21 height 12
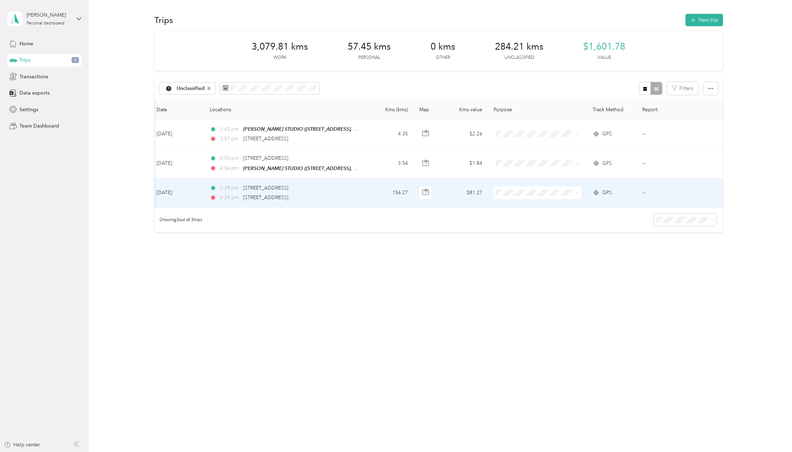
click at [180, 190] on td "[DATE]" at bounding box center [177, 192] width 53 height 29
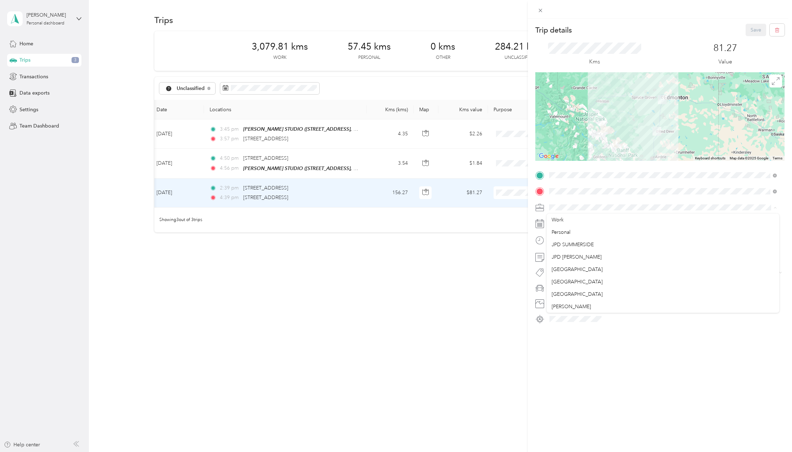
scroll to position [189, 0]
click at [629, 262] on li "JPD AIRDRIE" at bounding box center [663, 266] width 233 height 12
click at [676, 26] on button "Save" at bounding box center [756, 30] width 21 height 12
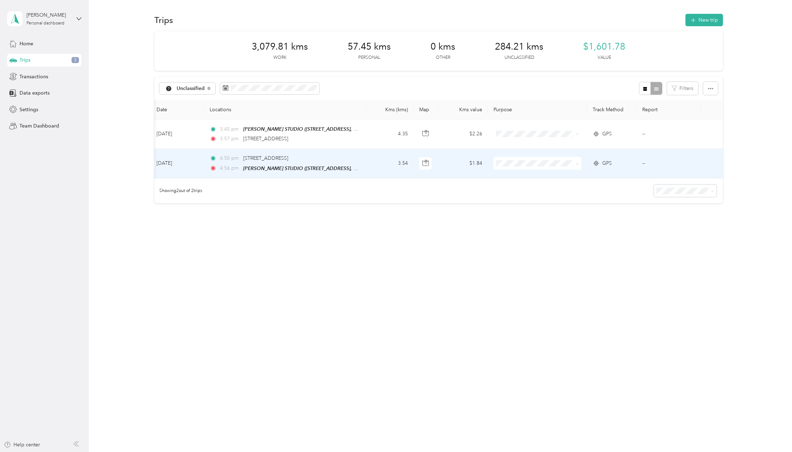
click at [178, 161] on td "[DATE]" at bounding box center [177, 163] width 53 height 29
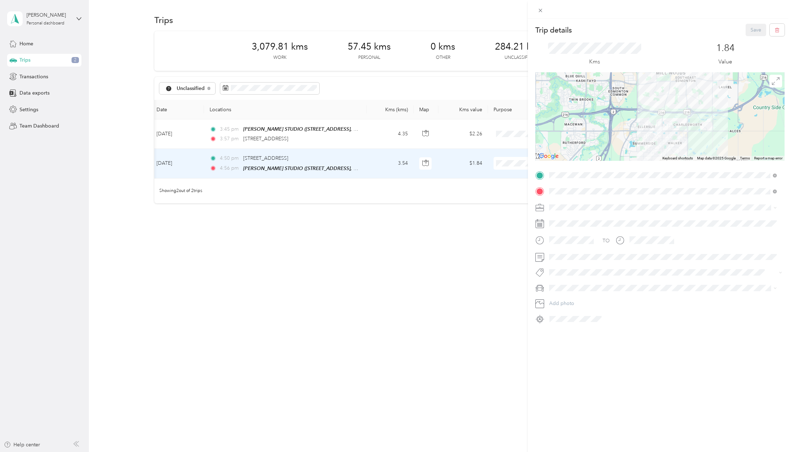
click at [565, 230] on span "Personal" at bounding box center [561, 231] width 19 height 6
click at [676, 27] on button "Save" at bounding box center [756, 30] width 21 height 12
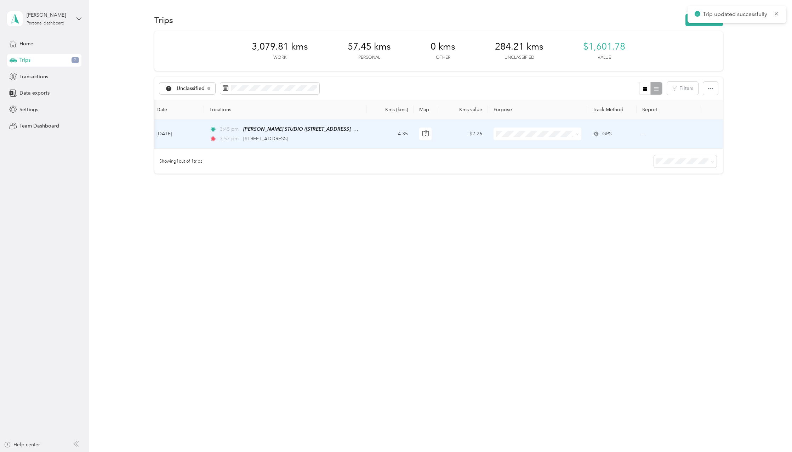
click at [184, 130] on td "[DATE]" at bounding box center [177, 133] width 53 height 29
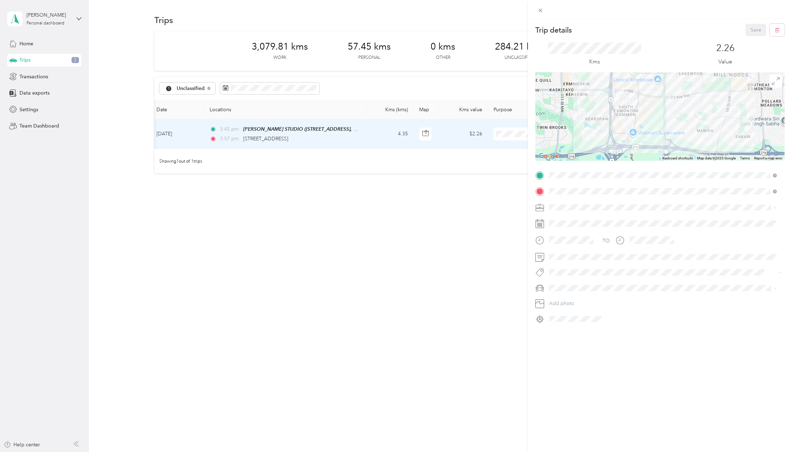
click at [570, 232] on span "Personal" at bounding box center [561, 231] width 19 height 6
click at [676, 29] on button "Save" at bounding box center [756, 30] width 21 height 12
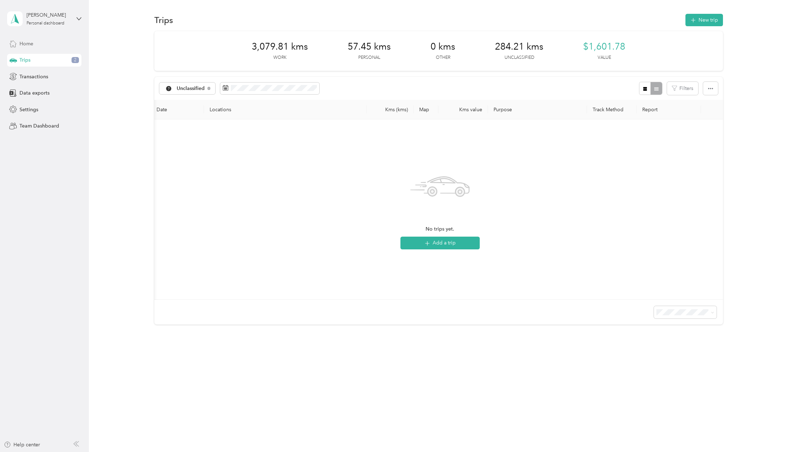
click at [35, 46] on div "Home" at bounding box center [44, 43] width 74 height 13
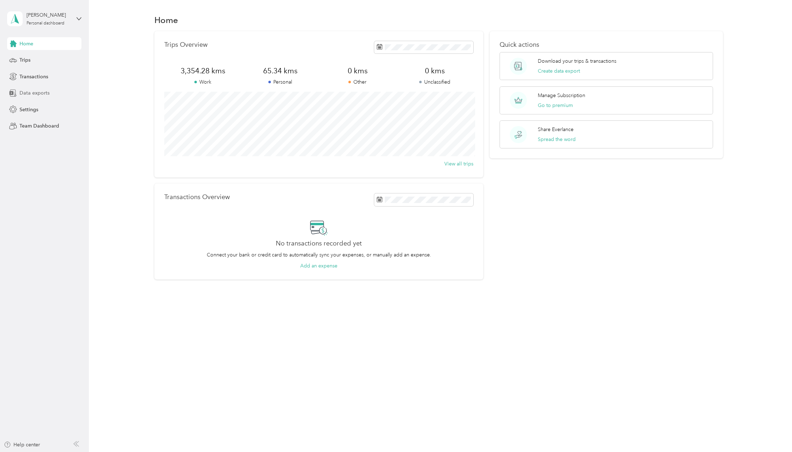
click at [35, 91] on span "Data exports" at bounding box center [34, 92] width 30 height 7
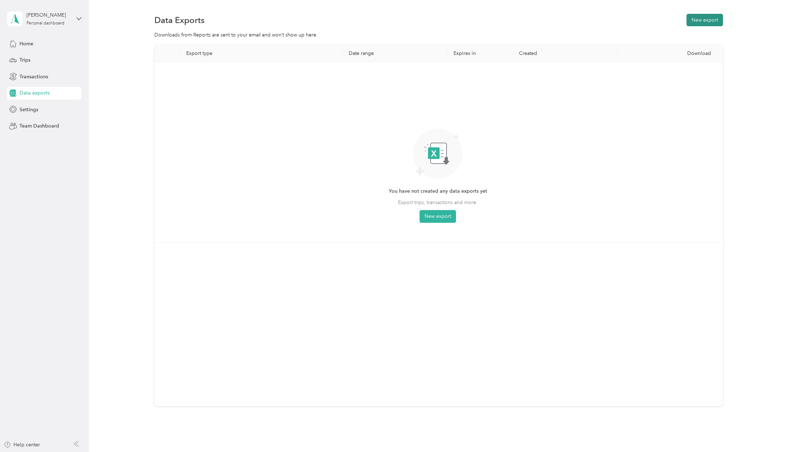
click at [676, 20] on button "New export" at bounding box center [705, 20] width 36 height 12
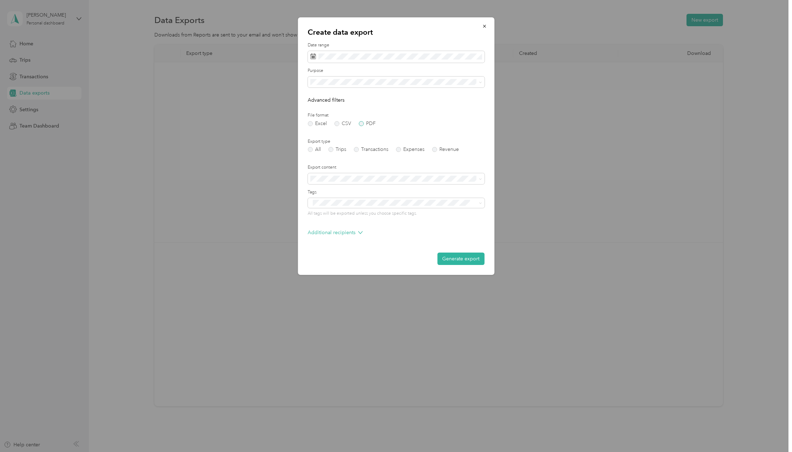
click at [363, 123] on label "PDF" at bounding box center [367, 123] width 17 height 5
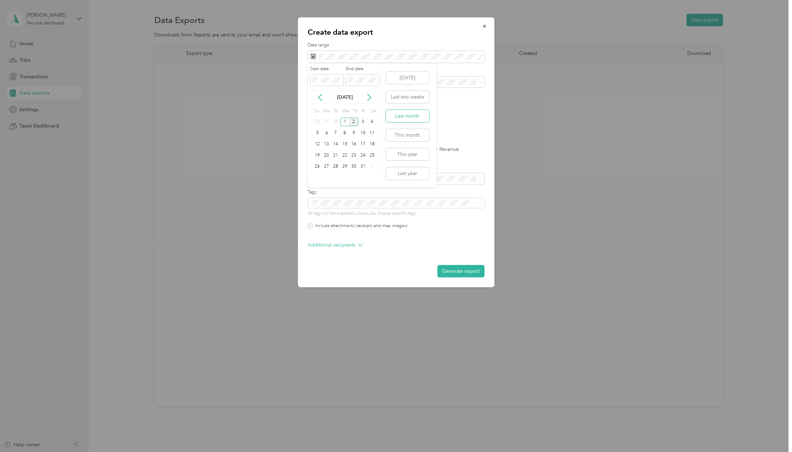
click at [414, 116] on button "Last month" at bounding box center [407, 116] width 43 height 12
click at [401, 104] on div "Work" at bounding box center [396, 106] width 167 height 7
click at [332, 151] on label "Trips" at bounding box center [337, 149] width 18 height 5
click at [477, 189] on label "Tags" at bounding box center [396, 192] width 177 height 6
click at [484, 178] on span at bounding box center [396, 178] width 177 height 11
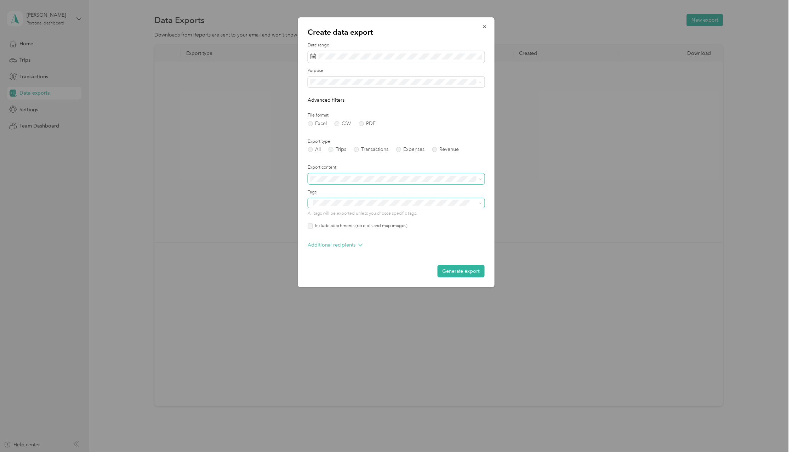
click at [482, 178] on span at bounding box center [396, 178] width 177 height 11
click at [479, 179] on icon at bounding box center [480, 178] width 3 height 3
click at [479, 149] on div "All Trips Transactions Expenses Revenue" at bounding box center [396, 149] width 177 height 5
click at [360, 244] on icon at bounding box center [360, 245] width 5 height 5
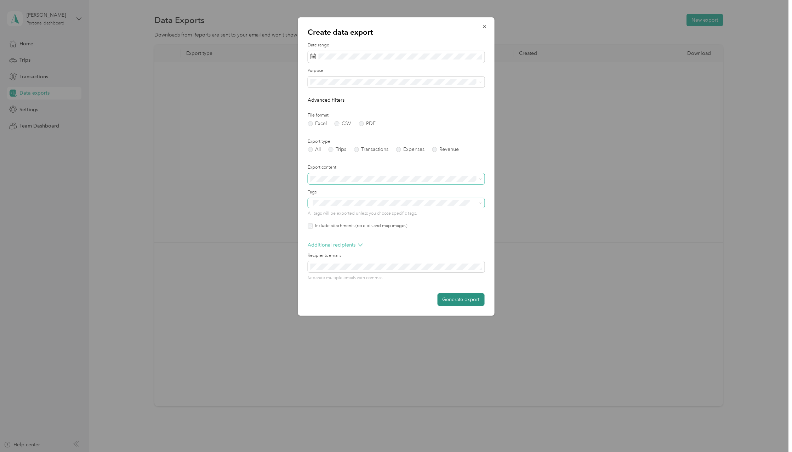
click at [458, 299] on button "Generate export" at bounding box center [460, 299] width 47 height 12
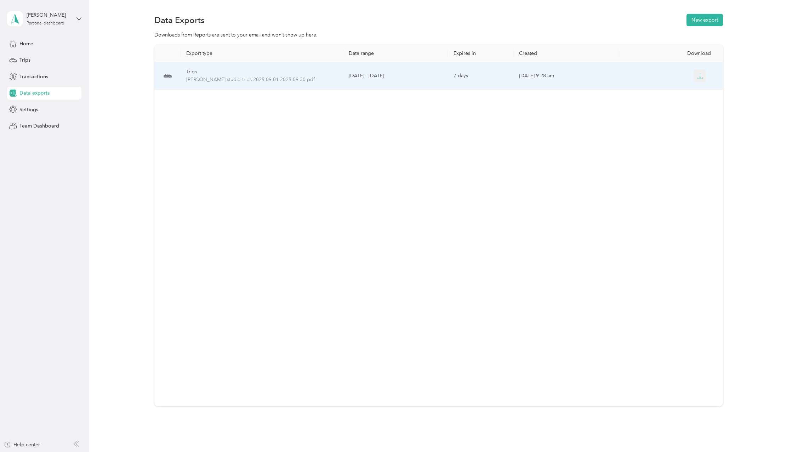
click at [676, 79] on icon "button" at bounding box center [700, 77] width 6 height 1
